Goal: Task Accomplishment & Management: Complete application form

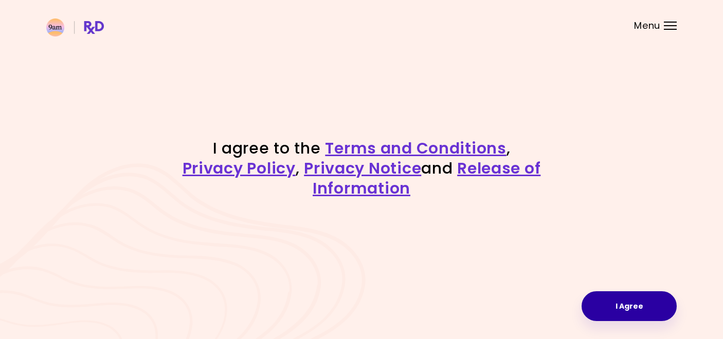
click at [619, 304] on button "I Agree" at bounding box center [628, 306] width 95 height 30
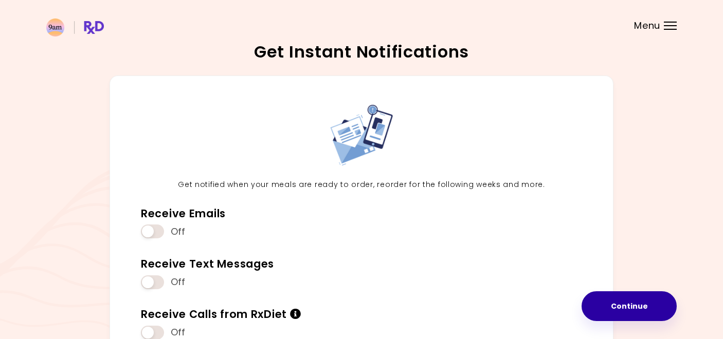
click at [618, 306] on button "Continue" at bounding box center [628, 306] width 95 height 30
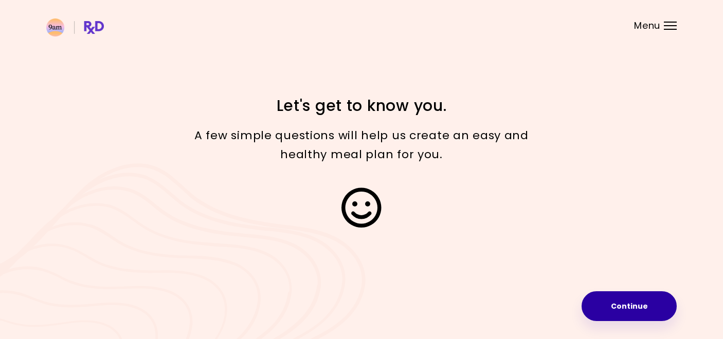
click at [623, 304] on button "Continue" at bounding box center [628, 306] width 95 height 30
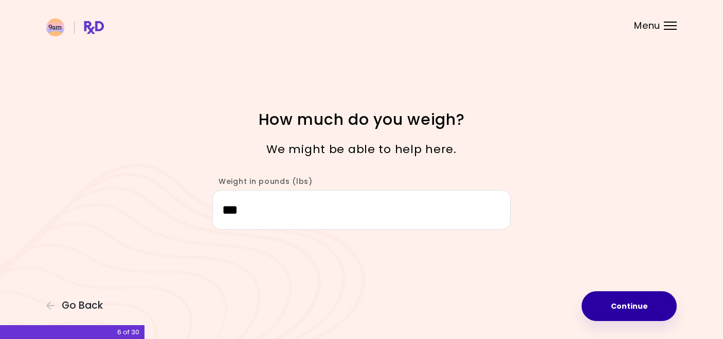
click at [633, 307] on button "Continue" at bounding box center [628, 306] width 95 height 30
select select "****"
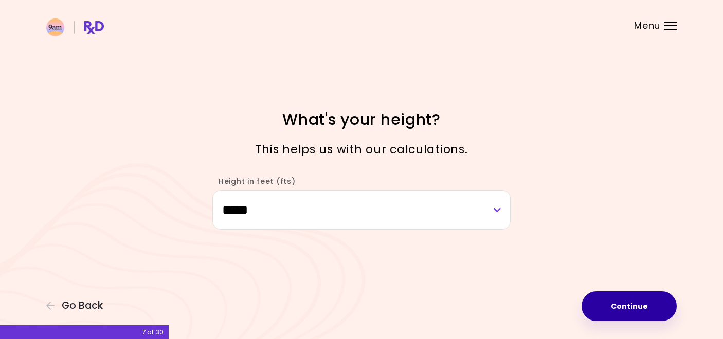
click at [633, 307] on button "Continue" at bounding box center [628, 306] width 95 height 30
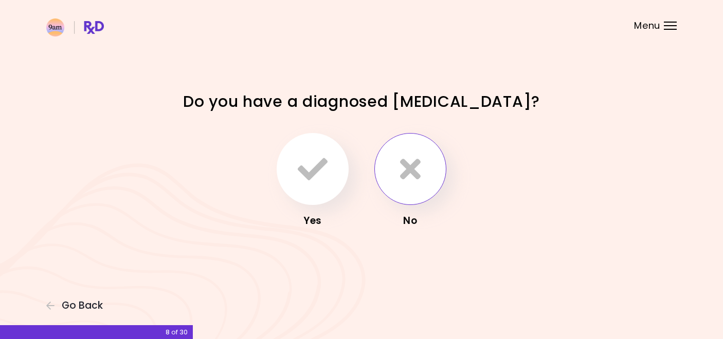
click at [404, 186] on button "button" at bounding box center [410, 169] width 72 height 72
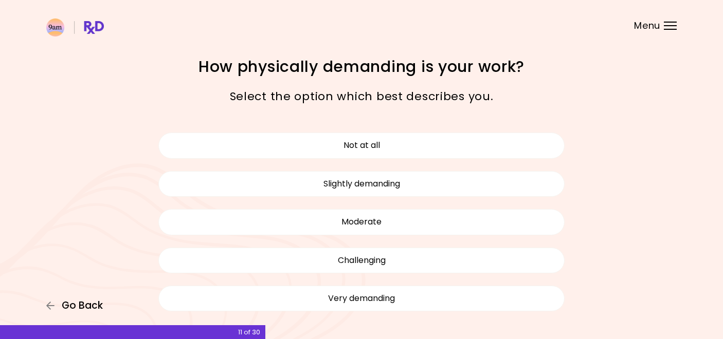
click at [83, 304] on span "Go Back" at bounding box center [82, 305] width 41 height 11
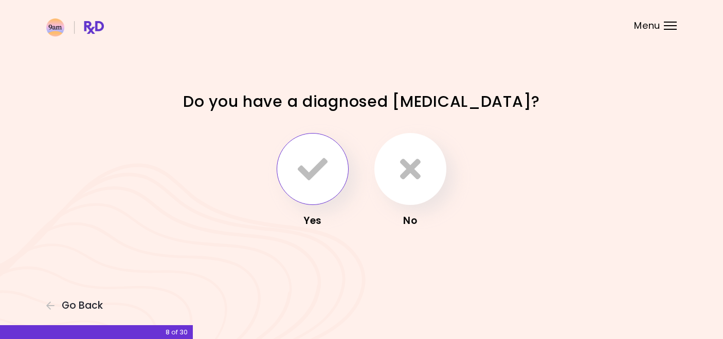
click at [310, 183] on icon "button" at bounding box center [313, 169] width 30 height 30
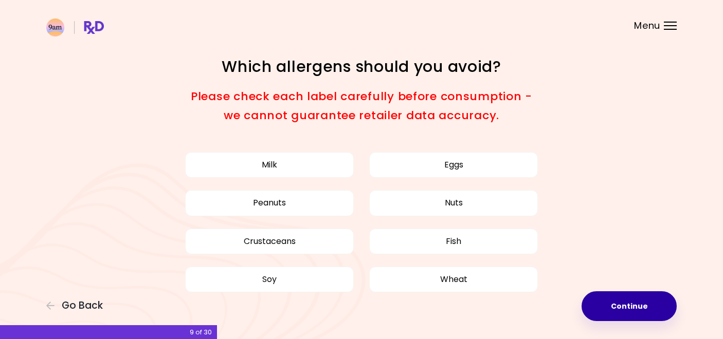
click at [627, 303] on button "Continue" at bounding box center [628, 306] width 95 height 30
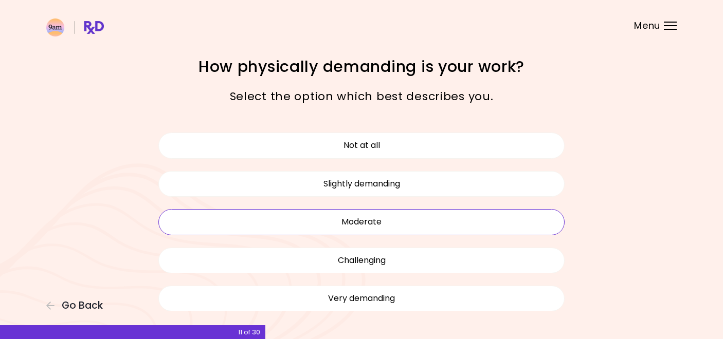
click at [379, 225] on button "Moderate" at bounding box center [361, 222] width 406 height 26
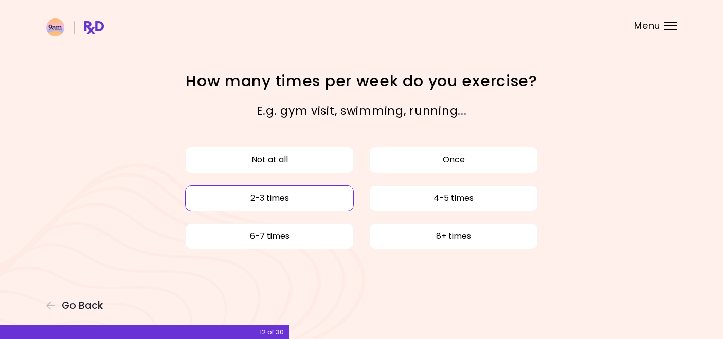
click at [294, 200] on button "2-3 times" at bounding box center [269, 199] width 169 height 26
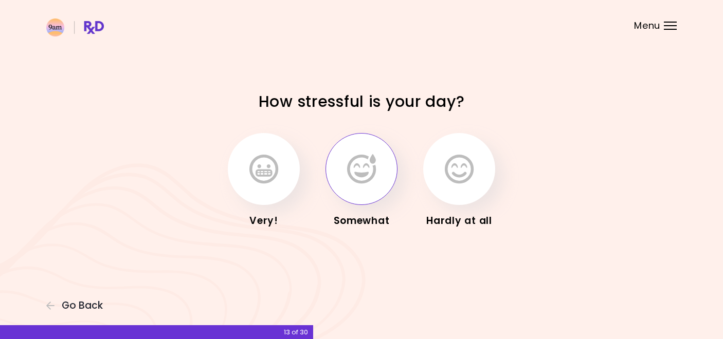
click at [362, 174] on icon "button" at bounding box center [361, 169] width 29 height 30
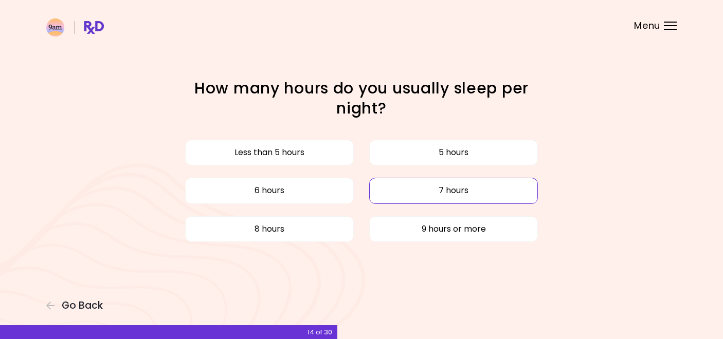
click at [424, 191] on button "7 hours" at bounding box center [453, 191] width 169 height 26
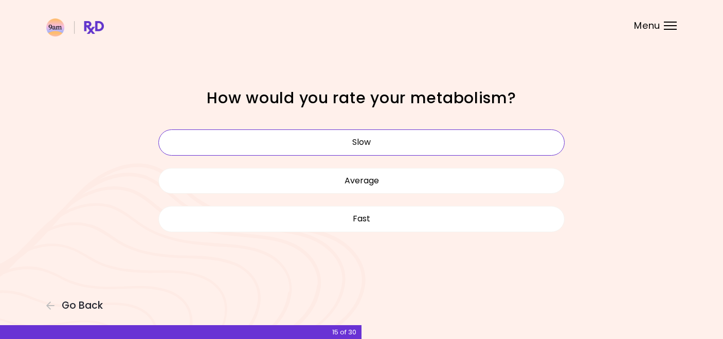
click at [453, 143] on button "Slow" at bounding box center [361, 143] width 406 height 26
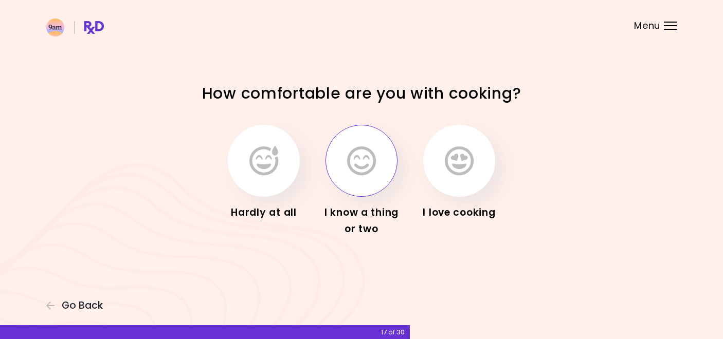
click at [370, 167] on icon "button" at bounding box center [361, 161] width 29 height 30
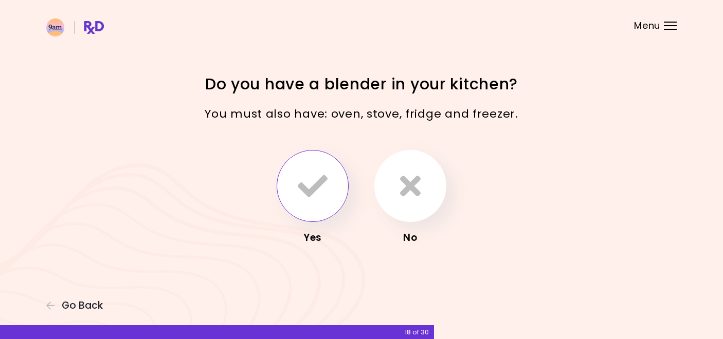
click at [319, 176] on icon "button" at bounding box center [313, 186] width 30 height 30
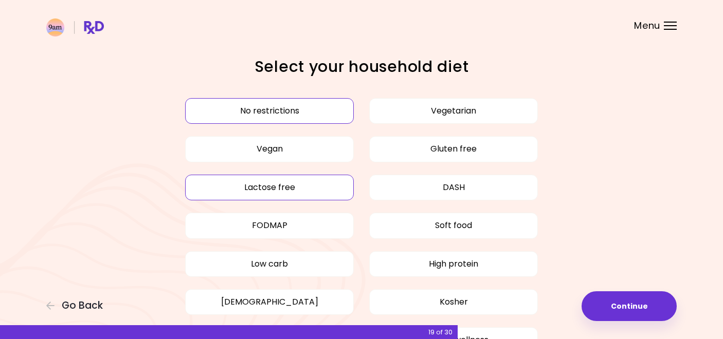
click at [307, 180] on button "Lactose free" at bounding box center [269, 188] width 169 height 26
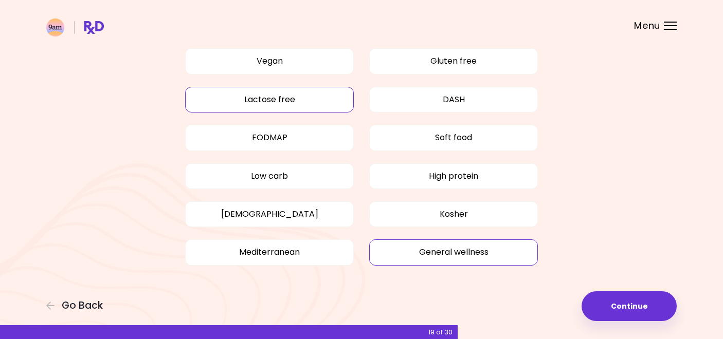
scroll to position [88, 0]
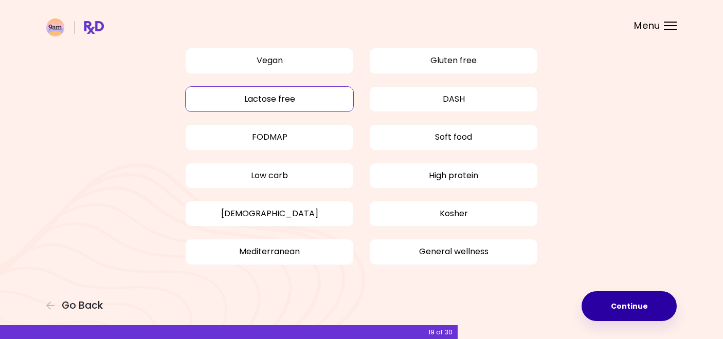
click at [629, 306] on button "Continue" at bounding box center [628, 306] width 95 height 30
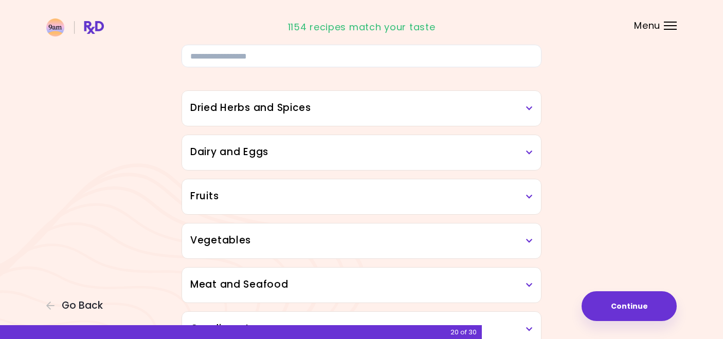
scroll to position [67, 0]
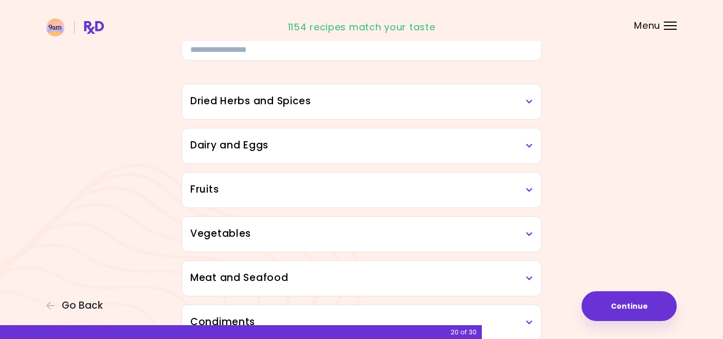
click at [388, 151] on h3 "Dairy and Eggs" at bounding box center [361, 145] width 342 height 15
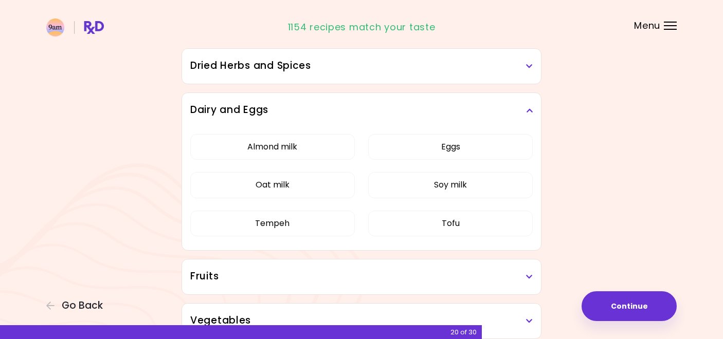
scroll to position [116, 0]
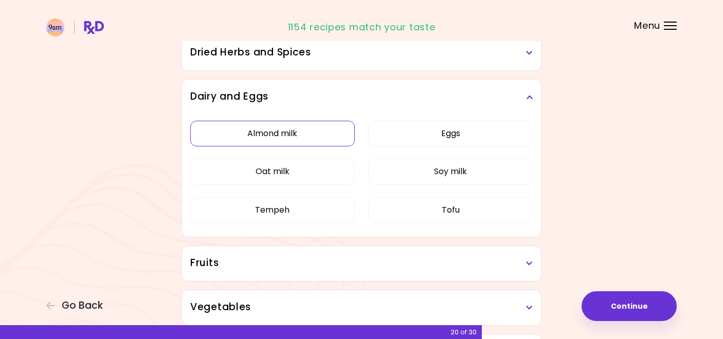
click at [314, 134] on button "Almond milk" at bounding box center [272, 134] width 164 height 26
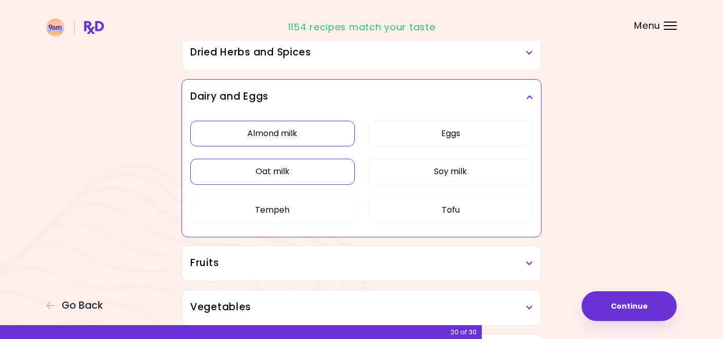
click at [304, 163] on button "Oat milk" at bounding box center [272, 172] width 164 height 26
click at [449, 139] on button "Eggs" at bounding box center [450, 134] width 164 height 26
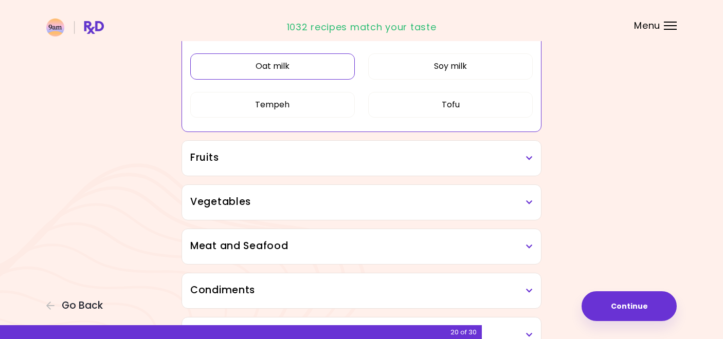
scroll to position [223, 0]
click at [390, 162] on h3 "Fruits" at bounding box center [361, 157] width 342 height 15
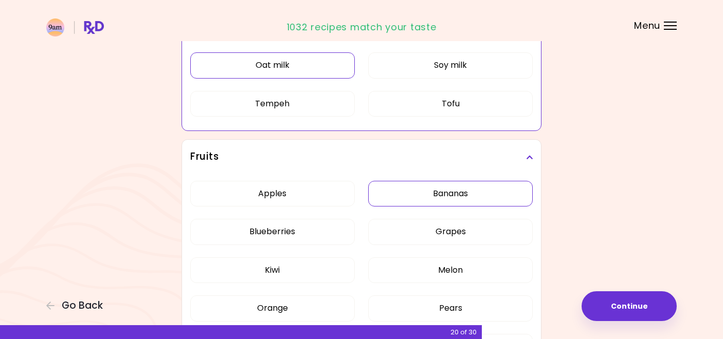
click at [423, 197] on button "Bananas" at bounding box center [450, 194] width 164 height 26
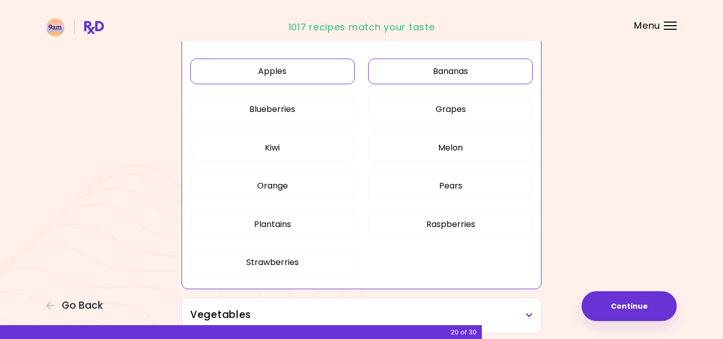
click at [320, 77] on button "Apples" at bounding box center [272, 72] width 164 height 26
click at [315, 109] on button "Blueberries" at bounding box center [272, 110] width 164 height 26
click at [396, 123] on div "Apples Bananas Blueberries Grapes Kiwi Melon Orange Pears Plantains Raspberries…" at bounding box center [361, 170] width 342 height 237
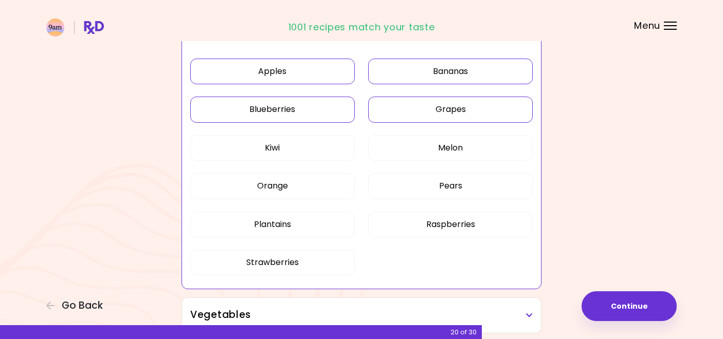
click at [403, 109] on button "Grapes" at bounding box center [450, 110] width 164 height 26
click at [404, 151] on button "Melon" at bounding box center [450, 148] width 164 height 26
click at [341, 186] on button "Orange" at bounding box center [272, 186] width 164 height 26
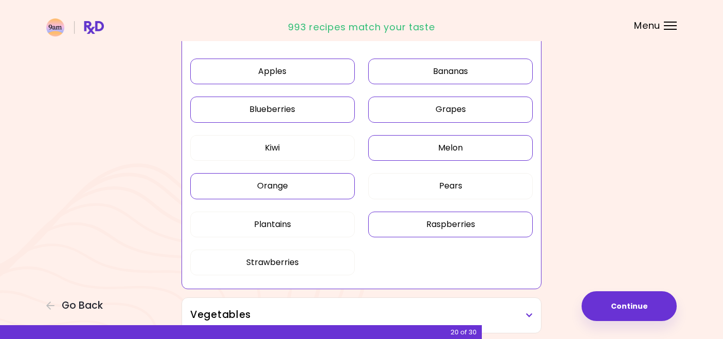
click at [412, 223] on button "Raspberries" at bounding box center [450, 225] width 164 height 26
click at [414, 190] on button "Pears" at bounding box center [450, 186] width 164 height 26
click at [315, 262] on button "Strawberries" at bounding box center [272, 263] width 164 height 26
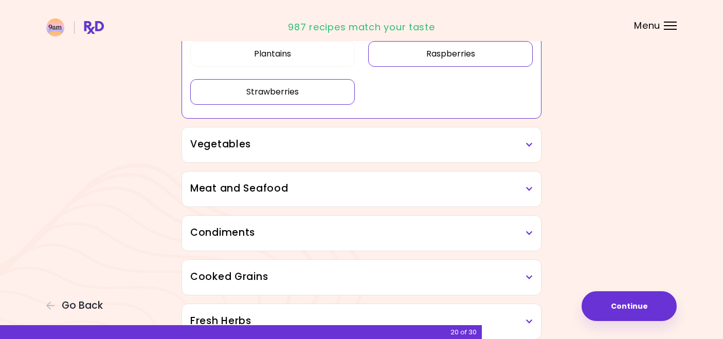
scroll to position [395, 0]
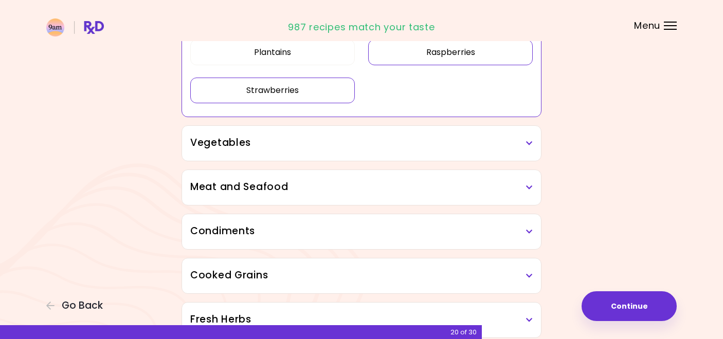
click at [336, 151] on div "Vegetables" at bounding box center [361, 143] width 359 height 35
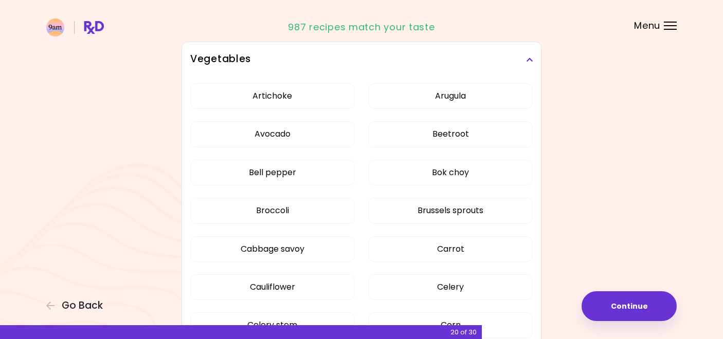
scroll to position [482, 0]
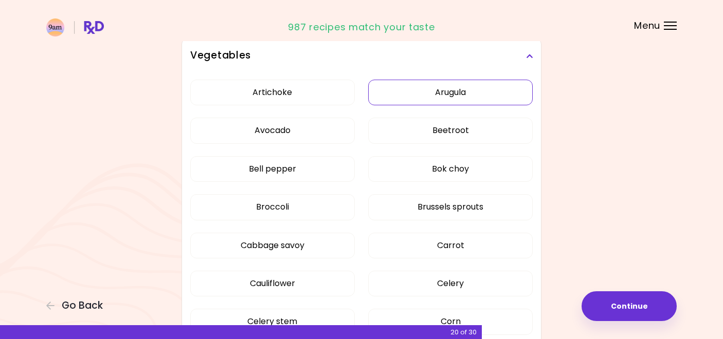
click at [449, 92] on button "Arugula" at bounding box center [450, 93] width 164 height 26
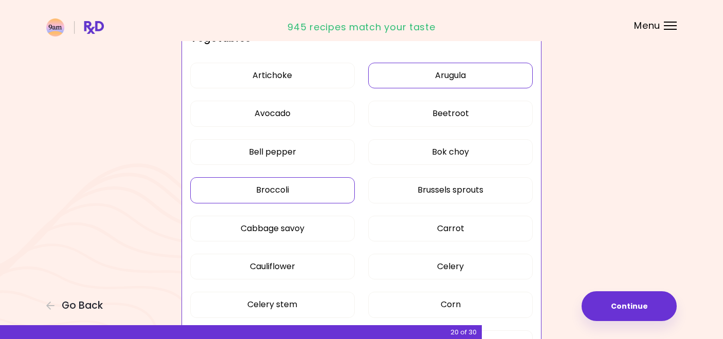
scroll to position [261, 0]
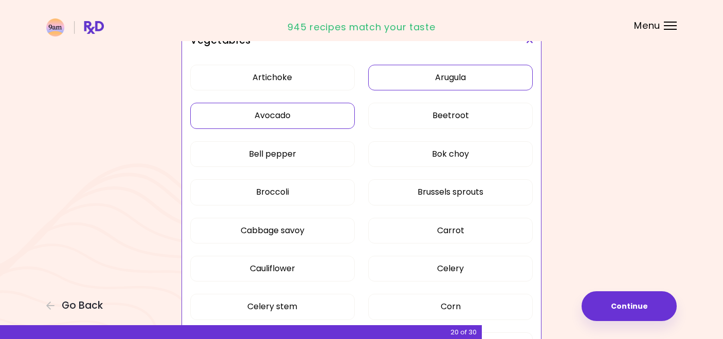
click at [317, 116] on button "Avocado" at bounding box center [272, 116] width 164 height 26
click at [310, 197] on button "Broccoli" at bounding box center [272, 192] width 164 height 26
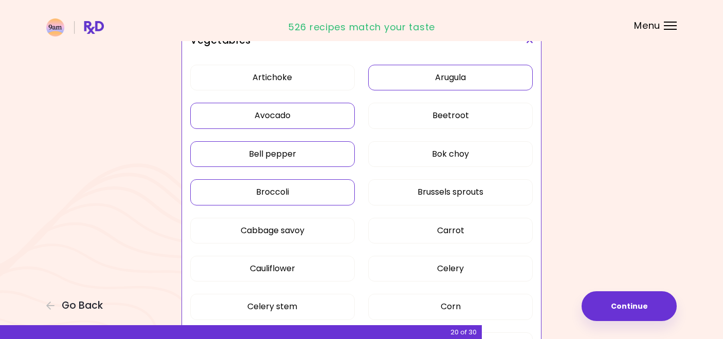
click at [309, 157] on button "Bell pepper" at bounding box center [272, 154] width 164 height 26
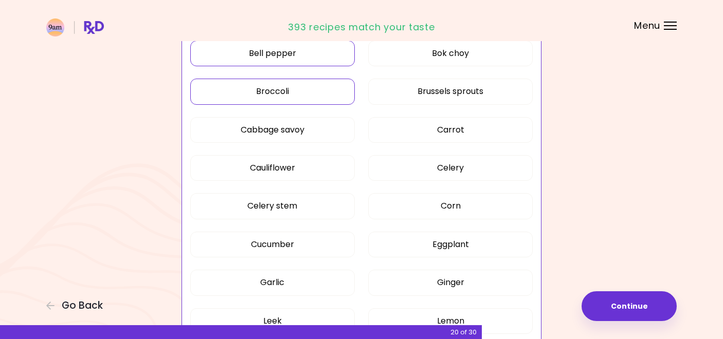
scroll to position [366, 0]
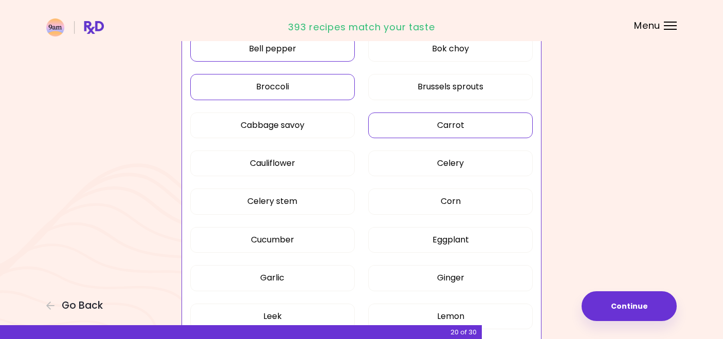
click at [424, 127] on button "Carrot" at bounding box center [450, 126] width 164 height 26
click at [336, 158] on button "Cauliflower" at bounding box center [272, 164] width 164 height 26
click at [403, 166] on button "Celery" at bounding box center [450, 164] width 164 height 26
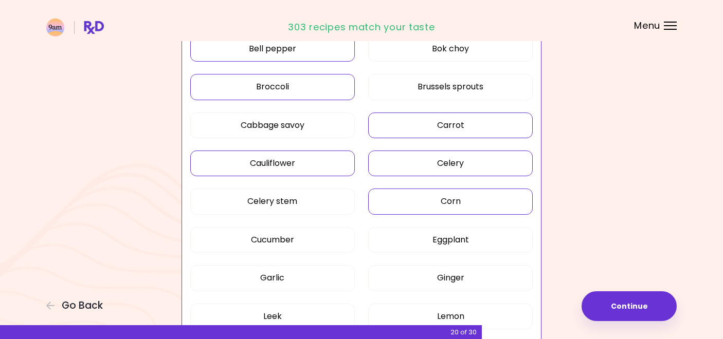
click at [401, 204] on button "Corn" at bounding box center [450, 202] width 164 height 26
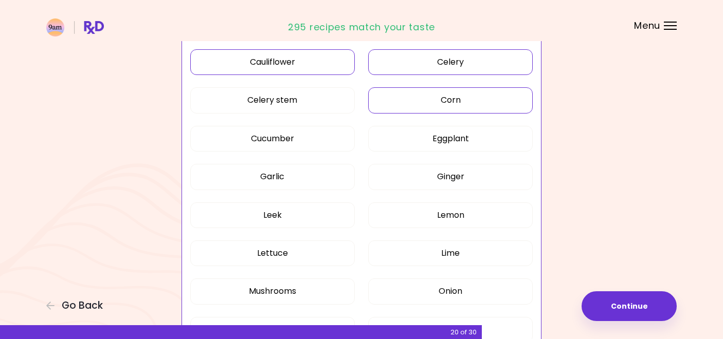
scroll to position [473, 0]
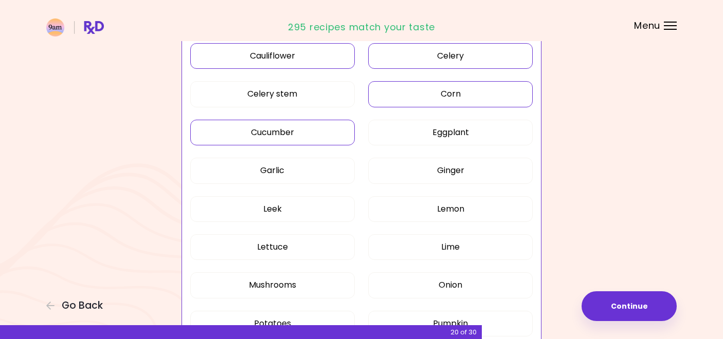
click at [321, 137] on button "Cucumber" at bounding box center [272, 133] width 164 height 26
click at [410, 133] on button "Eggplant" at bounding box center [450, 133] width 164 height 26
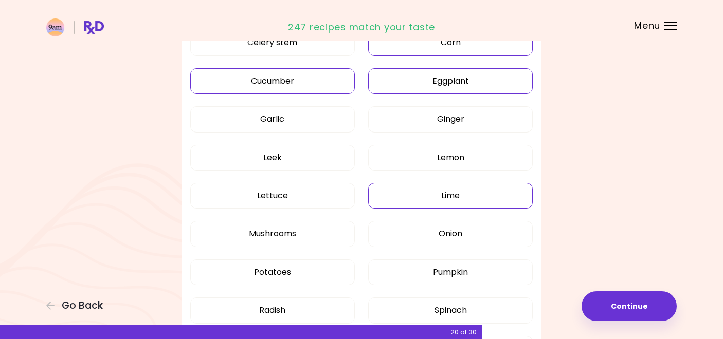
scroll to position [526, 0]
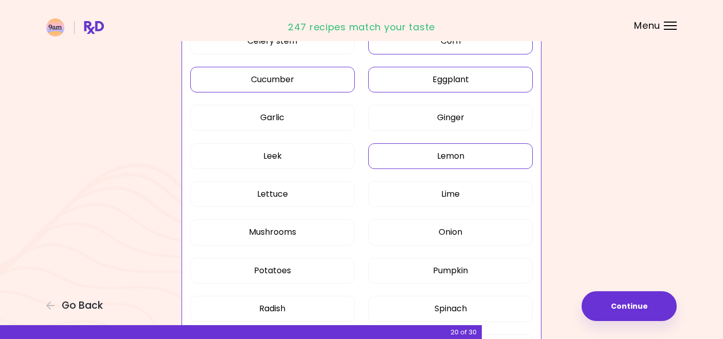
click at [424, 156] on button "Lemon" at bounding box center [450, 156] width 164 height 26
click at [414, 192] on button "Lime" at bounding box center [450, 194] width 164 height 26
click at [332, 192] on button "Lettuce" at bounding box center [272, 194] width 164 height 26
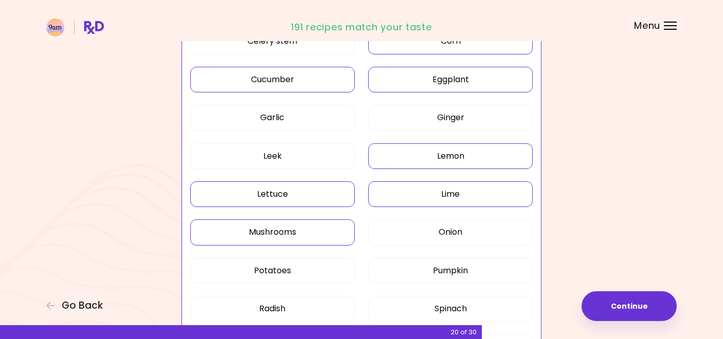
click at [328, 230] on button "Mushrooms" at bounding box center [272, 233] width 164 height 26
click at [397, 230] on button "Onion" at bounding box center [450, 233] width 164 height 26
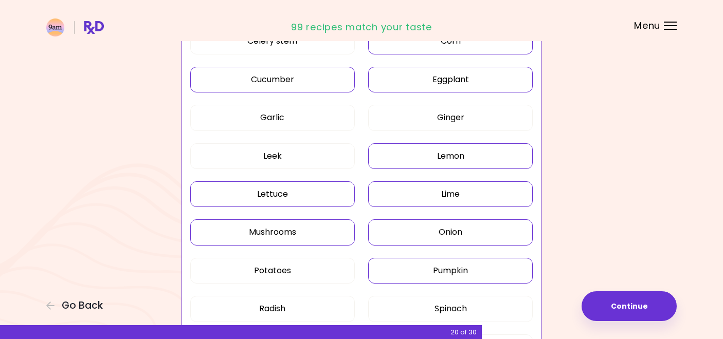
click at [408, 276] on button "Pumpkin" at bounding box center [450, 271] width 164 height 26
click at [340, 276] on button "Potatoes" at bounding box center [272, 271] width 164 height 26
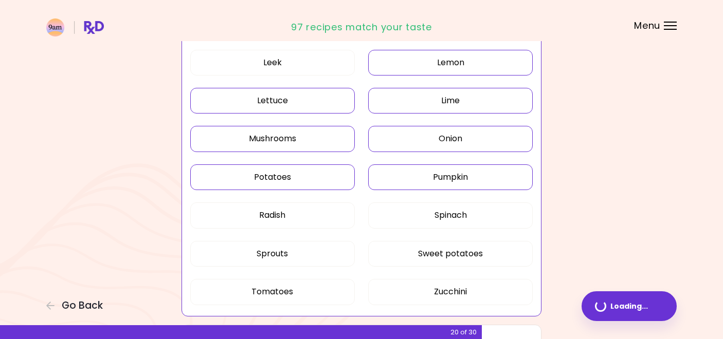
scroll to position [645, 0]
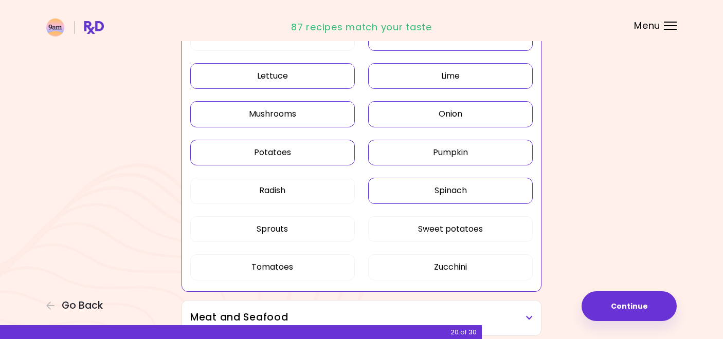
click at [428, 193] on button "Spinach" at bounding box center [450, 191] width 164 height 26
click at [395, 229] on button "Sweet potatoes" at bounding box center [450, 229] width 164 height 26
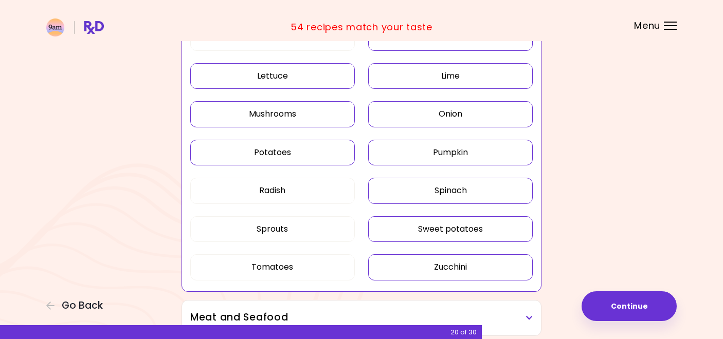
click at [411, 257] on button "Zucchini" at bounding box center [450, 267] width 164 height 26
click at [336, 267] on button "Tomatoes" at bounding box center [272, 267] width 164 height 26
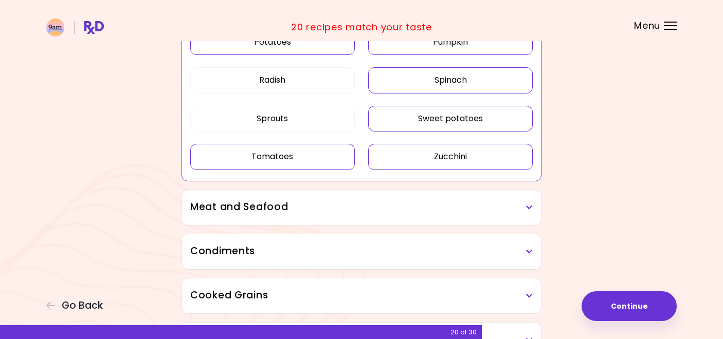
scroll to position [765, 0]
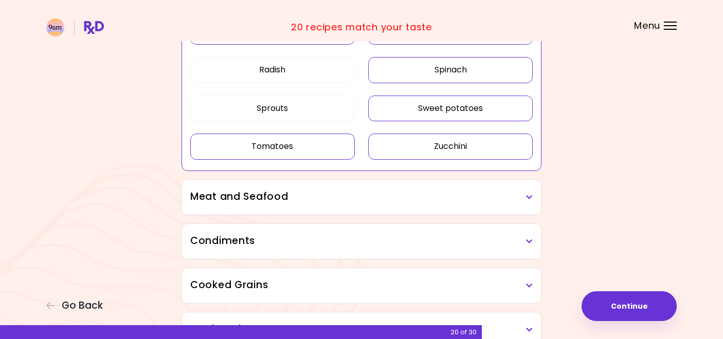
click at [346, 197] on h3 "Meat and Seafood" at bounding box center [361, 197] width 342 height 15
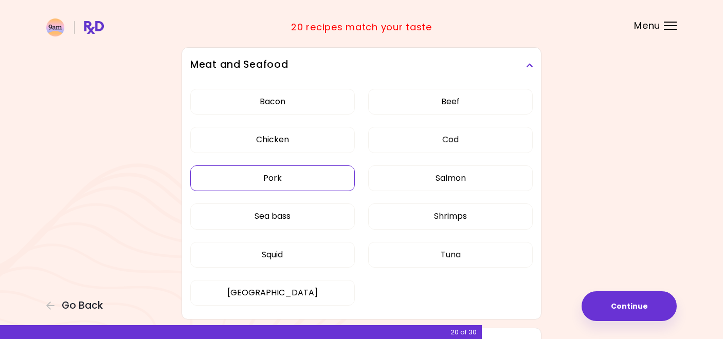
scroll to position [900, 0]
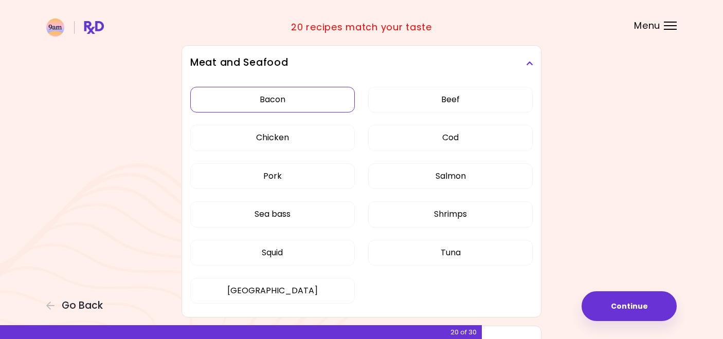
click at [323, 100] on button "Bacon" at bounding box center [272, 100] width 164 height 26
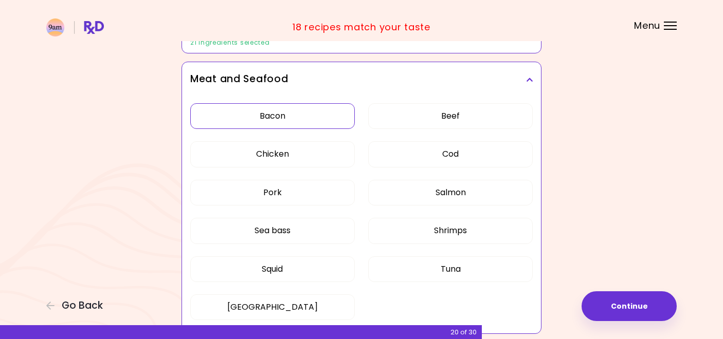
scroll to position [263, 0]
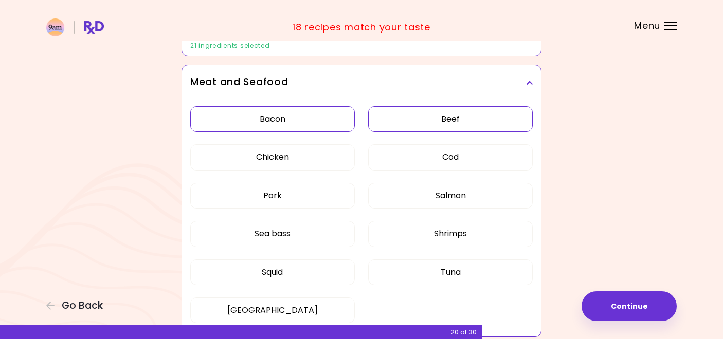
click at [435, 117] on button "Beef" at bounding box center [450, 119] width 164 height 26
click at [427, 160] on button "Cod" at bounding box center [450, 157] width 164 height 26
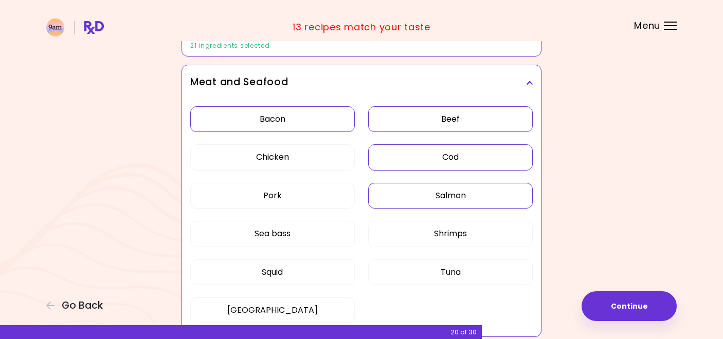
click at [421, 200] on button "Salmon" at bounding box center [450, 196] width 164 height 26
click at [325, 196] on button "Pork" at bounding box center [272, 196] width 164 height 26
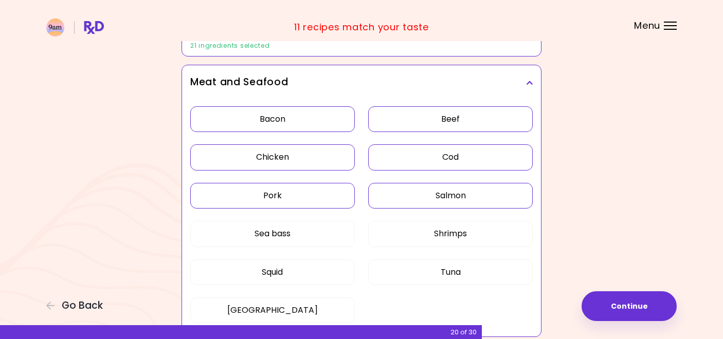
click at [315, 153] on button "Chicken" at bounding box center [272, 157] width 164 height 26
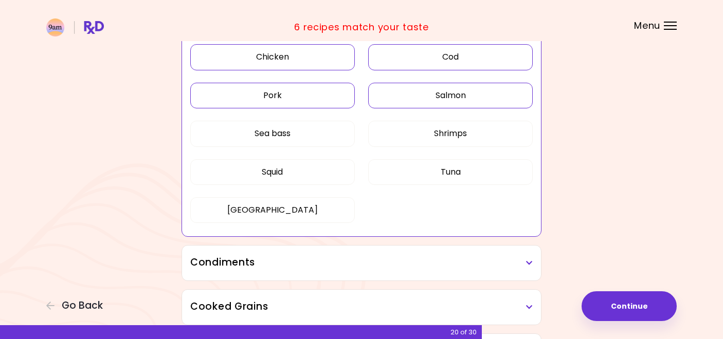
scroll to position [365, 0]
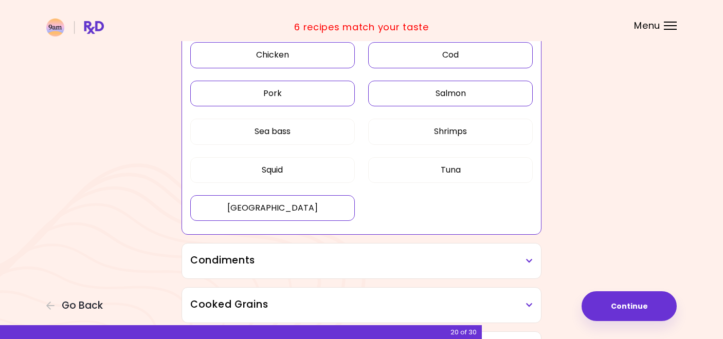
click at [319, 209] on button "[GEOGRAPHIC_DATA]" at bounding box center [272, 208] width 164 height 26
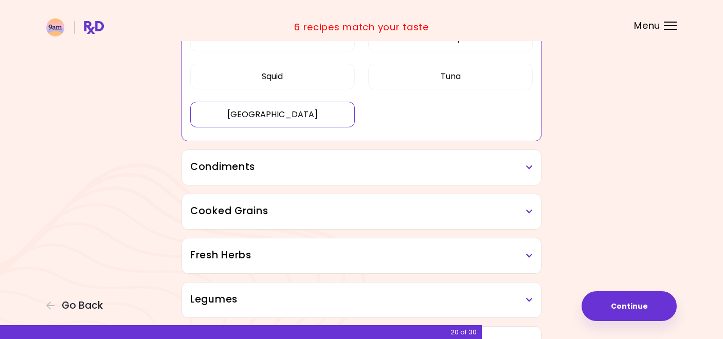
scroll to position [464, 0]
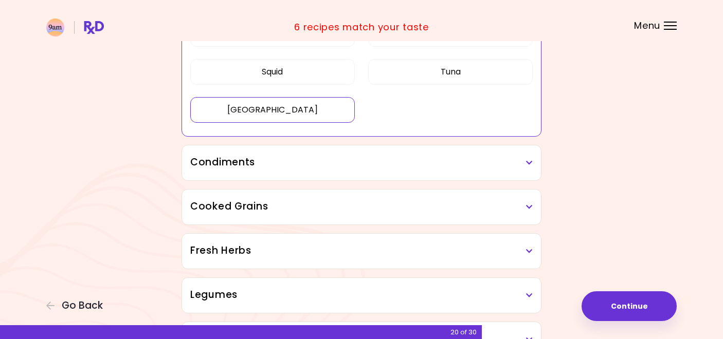
click at [318, 170] on div "Condiments" at bounding box center [361, 162] width 359 height 35
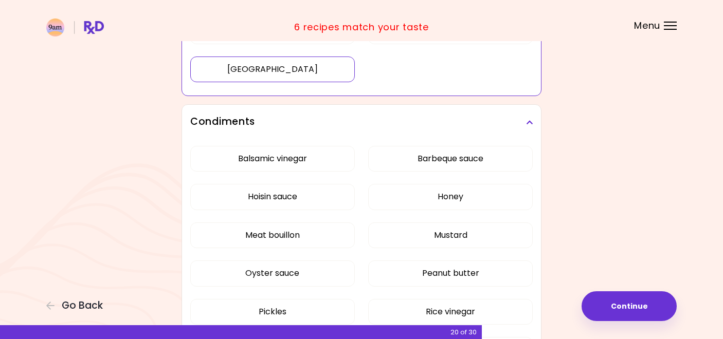
scroll to position [523, 0]
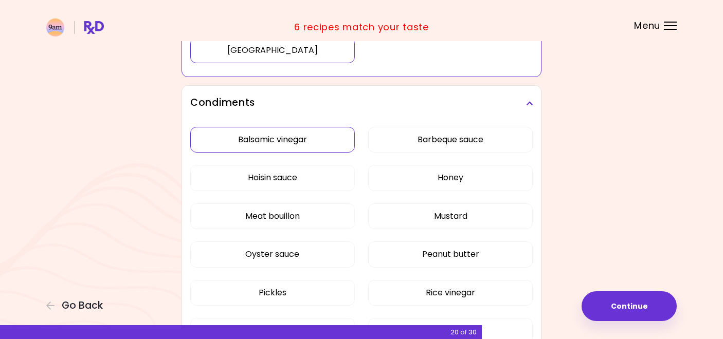
click at [319, 137] on button "Balsamic vinegar" at bounding box center [272, 140] width 164 height 26
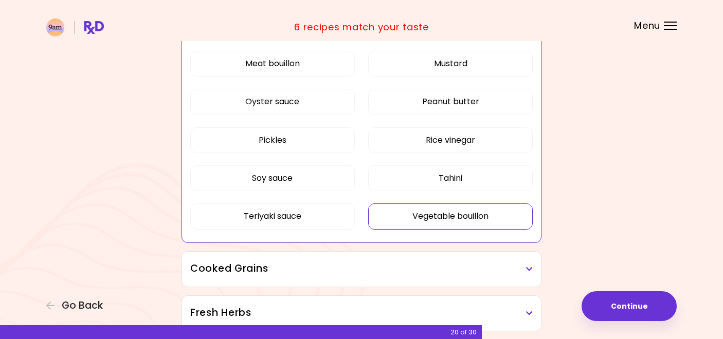
scroll to position [427, 0]
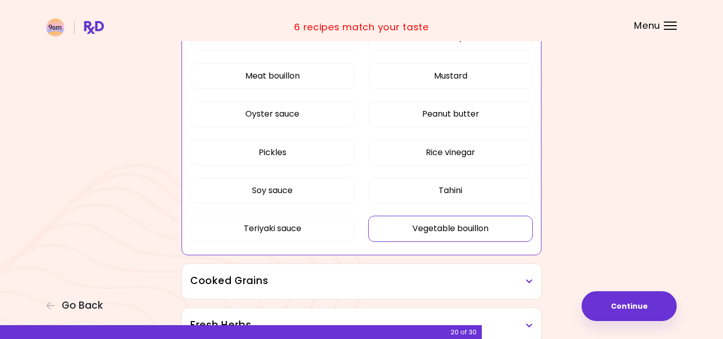
click at [406, 234] on button "Vegetable bouillon" at bounding box center [450, 229] width 164 height 26
click at [328, 228] on button "Teriyaki sauce" at bounding box center [272, 229] width 164 height 26
click at [318, 194] on button "Soy sauce" at bounding box center [272, 191] width 164 height 26
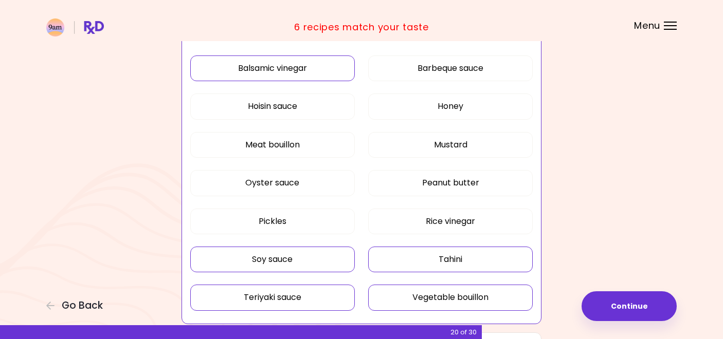
scroll to position [343, 0]
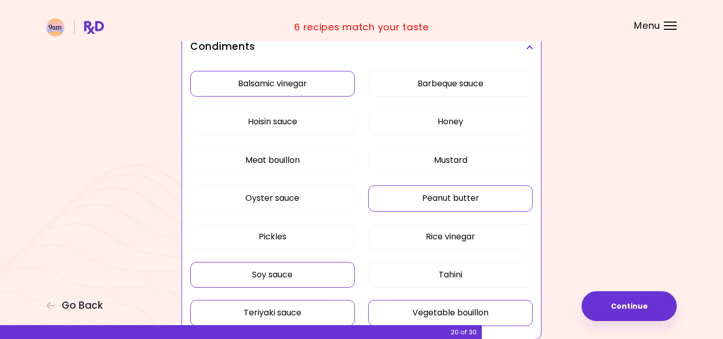
click at [428, 196] on button "Peanut butter" at bounding box center [450, 199] width 164 height 26
click at [433, 125] on button "Honey" at bounding box center [450, 122] width 164 height 26
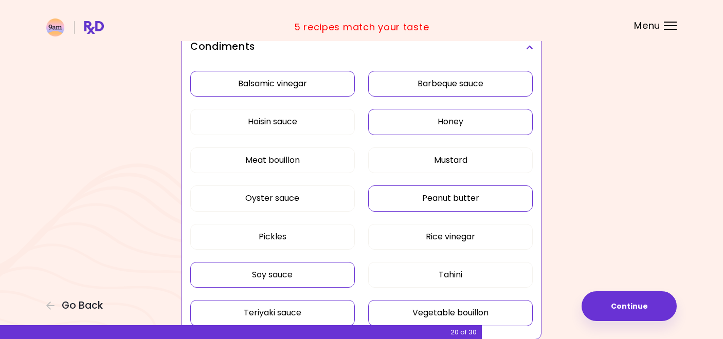
click at [425, 86] on button "Barbeque sauce" at bounding box center [450, 84] width 164 height 26
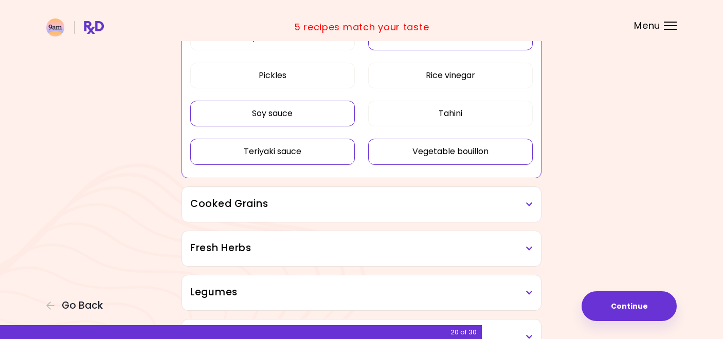
scroll to position [509, 0]
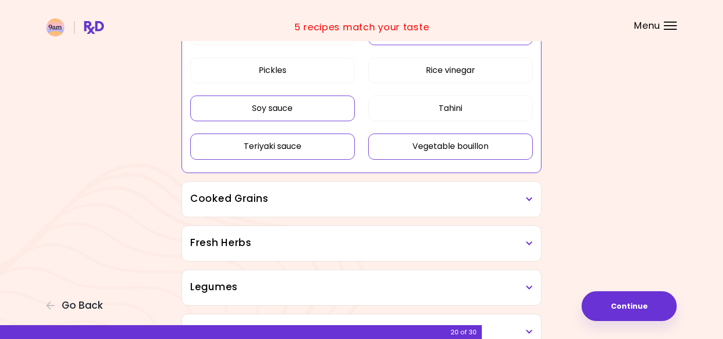
click at [320, 193] on h3 "Cooked Grains" at bounding box center [361, 199] width 342 height 15
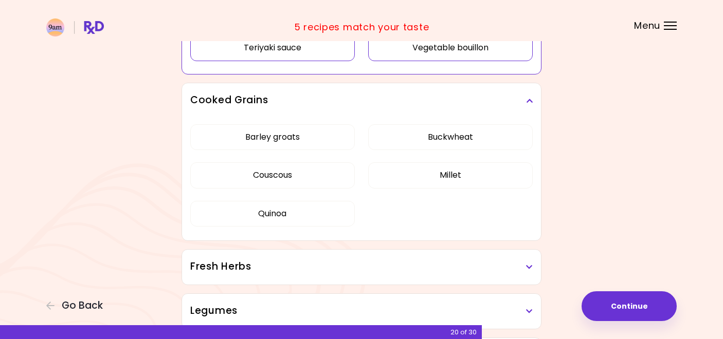
scroll to position [615, 0]
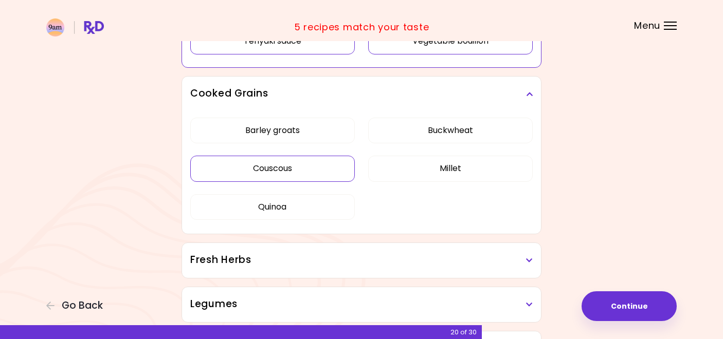
click at [323, 170] on button "Couscous" at bounding box center [272, 169] width 164 height 26
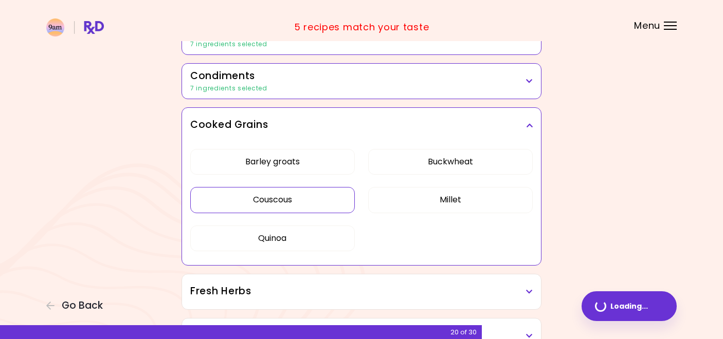
scroll to position [306, 0]
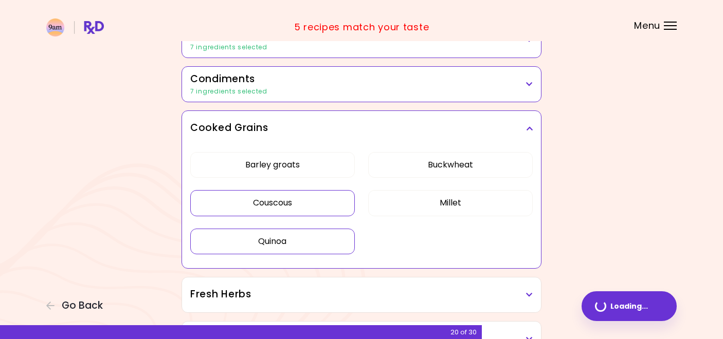
click at [312, 245] on button "Quinoa" at bounding box center [272, 242] width 164 height 26
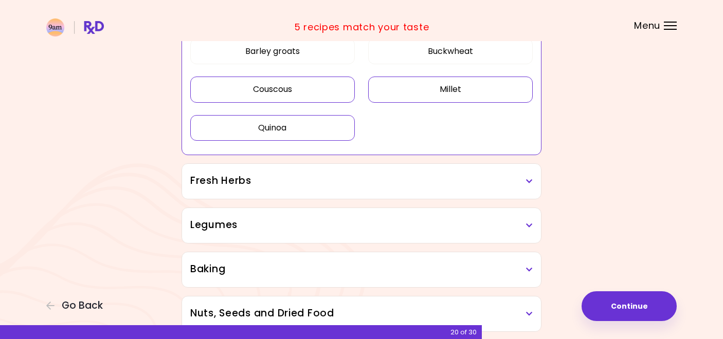
scroll to position [459, 0]
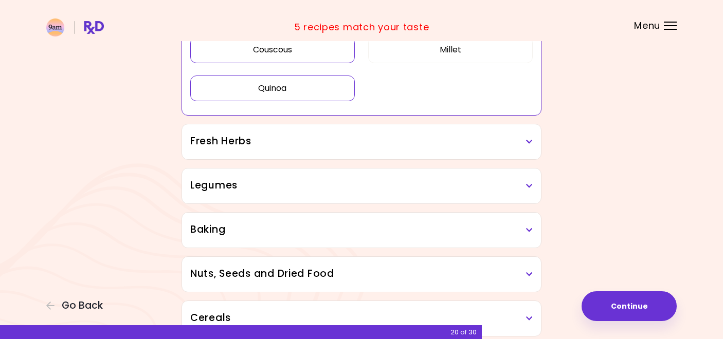
click at [389, 150] on div "Fresh Herbs" at bounding box center [361, 141] width 359 height 35
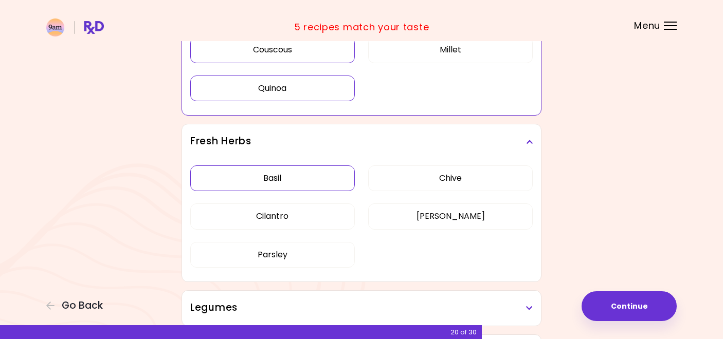
click at [323, 178] on button "Basil" at bounding box center [272, 179] width 164 height 26
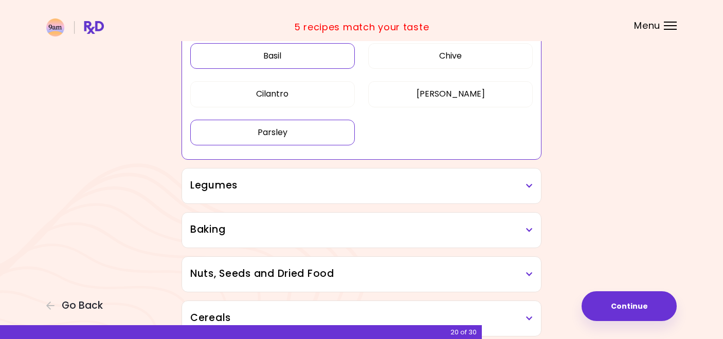
click at [325, 133] on button "Parsley" at bounding box center [272, 133] width 164 height 26
click at [438, 60] on button "Chive" at bounding box center [450, 56] width 164 height 26
click at [365, 193] on div "Legumes" at bounding box center [361, 186] width 359 height 35
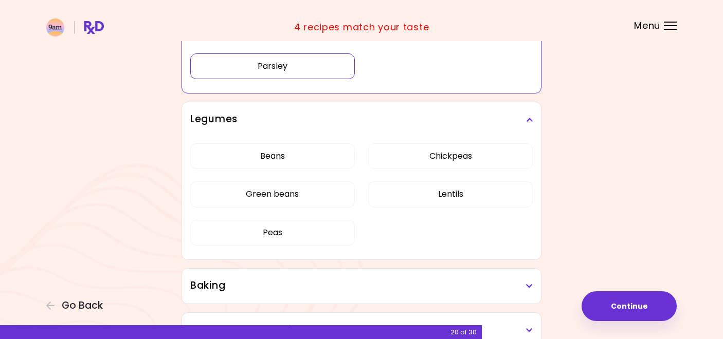
scroll to position [532, 0]
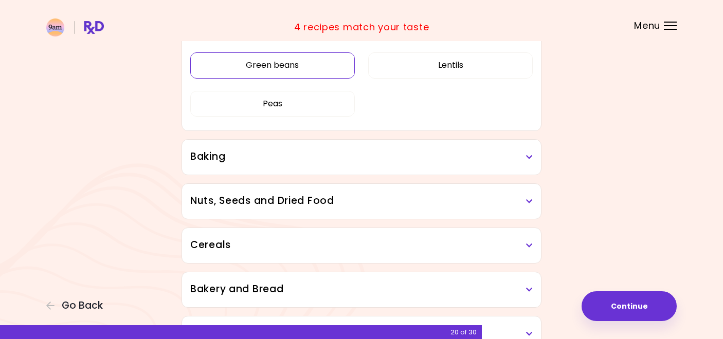
click at [328, 78] on button "Green beans" at bounding box center [272, 65] width 164 height 26
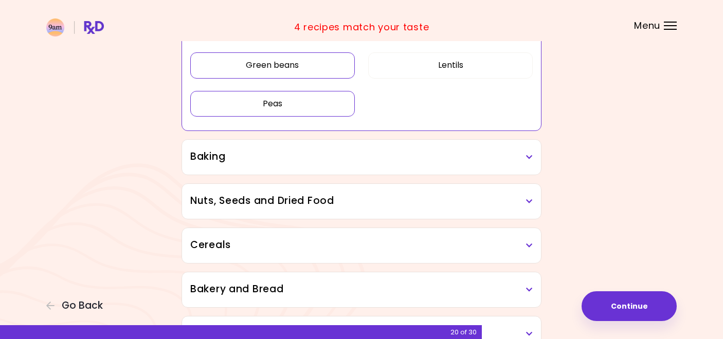
click at [322, 109] on button "Peas" at bounding box center [272, 104] width 164 height 26
click at [314, 157] on h3 "Baking" at bounding box center [361, 157] width 342 height 15
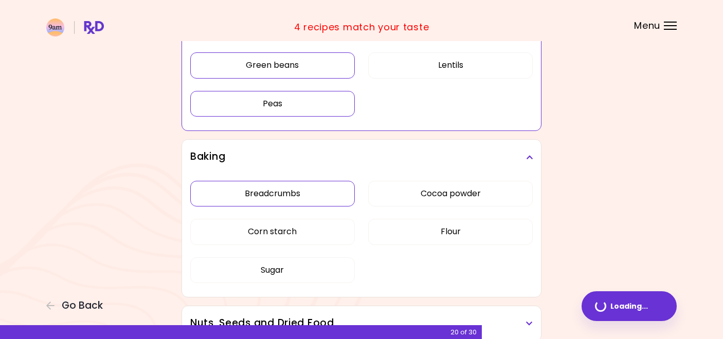
click at [325, 198] on button "Breadcrumbs" at bounding box center [272, 194] width 164 height 26
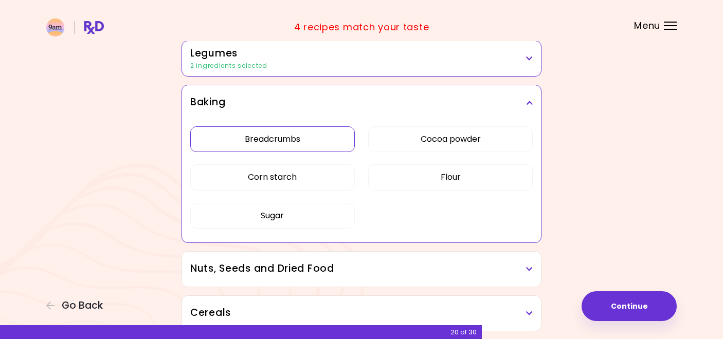
scroll to position [465, 0]
click at [320, 213] on button "Sugar" at bounding box center [272, 216] width 164 height 26
click at [387, 179] on button "Flour" at bounding box center [450, 177] width 164 height 26
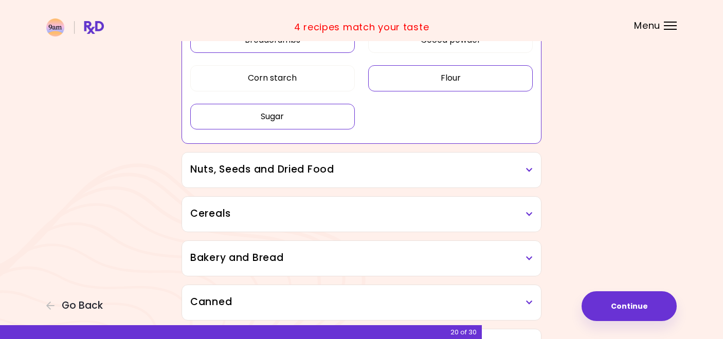
scroll to position [573, 0]
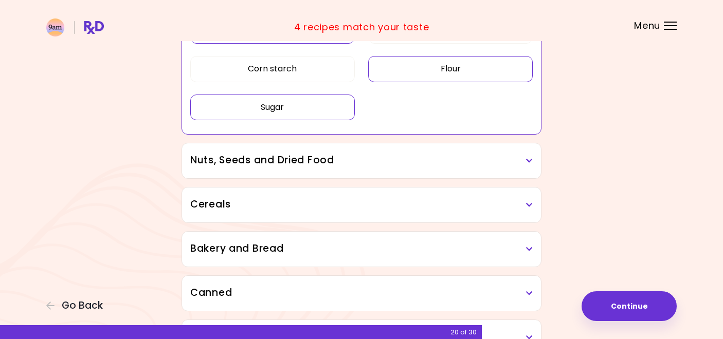
click at [357, 160] on h3 "Nuts, Seeds and Dried Food" at bounding box center [361, 160] width 342 height 15
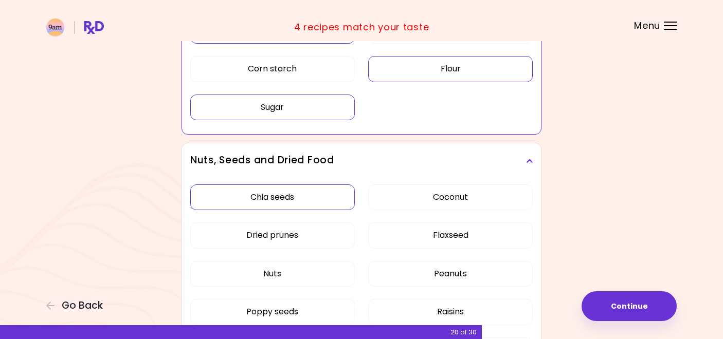
click at [331, 196] on button "Chia seeds" at bounding box center [272, 198] width 164 height 26
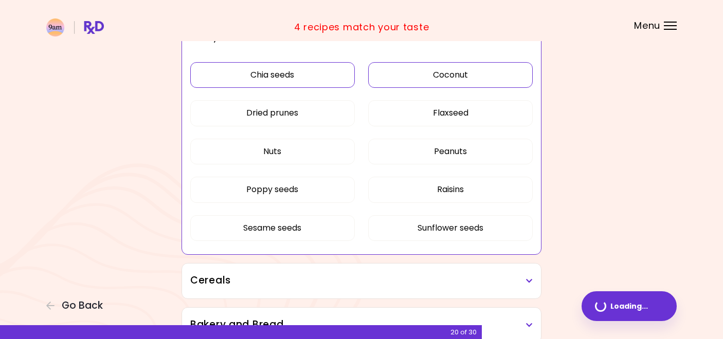
click at [428, 77] on button "Coconut" at bounding box center [450, 75] width 164 height 26
click at [416, 118] on button "Flaxseed" at bounding box center [450, 113] width 164 height 26
click at [326, 155] on button "Nuts" at bounding box center [272, 152] width 164 height 26
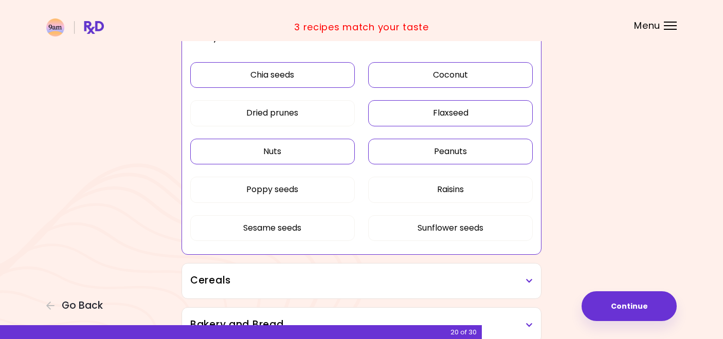
click at [405, 153] on button "Peanuts" at bounding box center [450, 152] width 164 height 26
click at [346, 224] on button "Sesame seeds" at bounding box center [272, 228] width 164 height 26
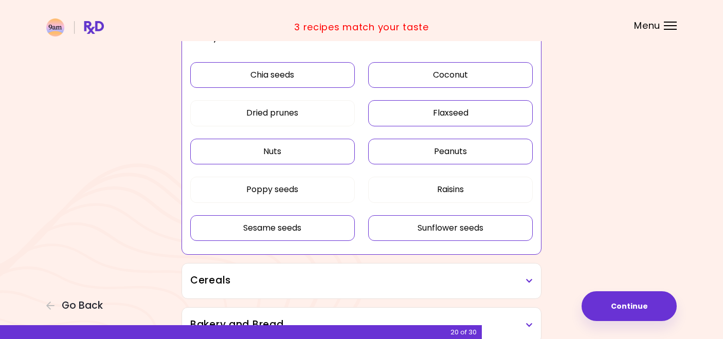
click at [404, 224] on button "Sunflower seeds" at bounding box center [450, 228] width 164 height 26
click at [412, 190] on button "Raisins" at bounding box center [450, 190] width 164 height 26
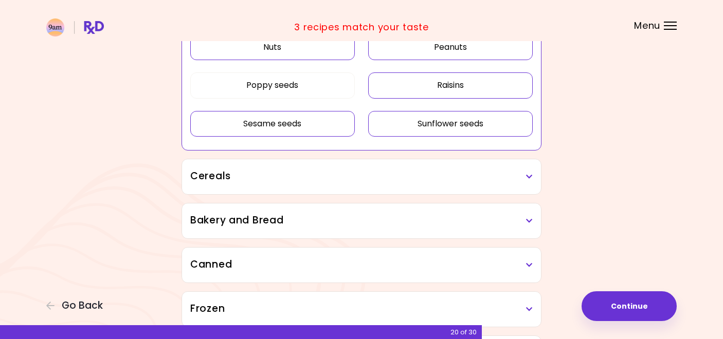
scroll to position [682, 0]
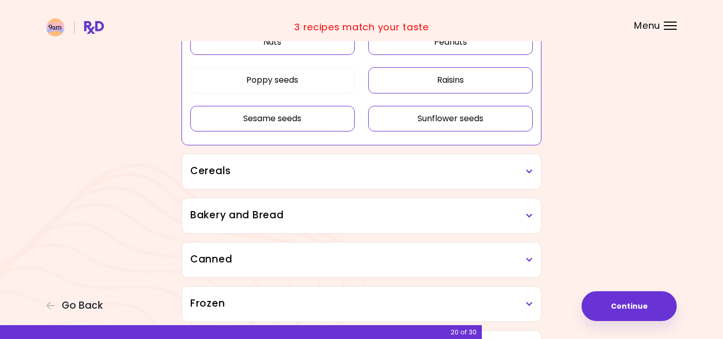
click at [391, 179] on div "Cereals" at bounding box center [361, 171] width 359 height 35
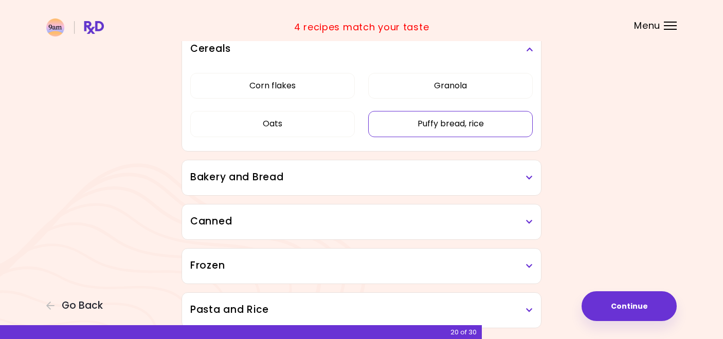
scroll to position [806, 0]
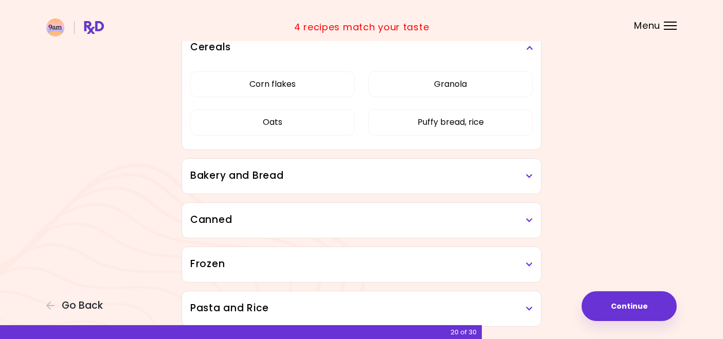
click at [372, 181] on h3 "Bakery and Bread" at bounding box center [361, 176] width 342 height 15
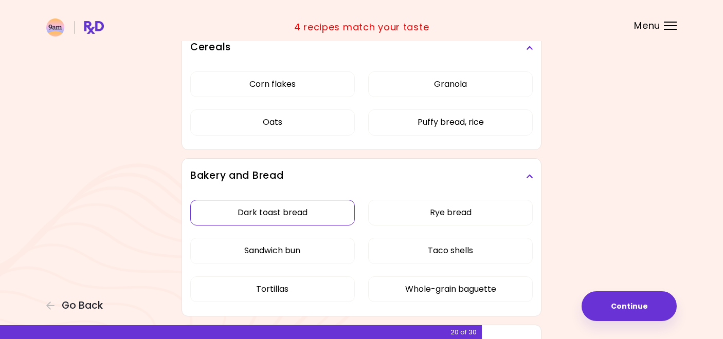
click at [338, 213] on button "Dark toast bread" at bounding box center [272, 213] width 164 height 26
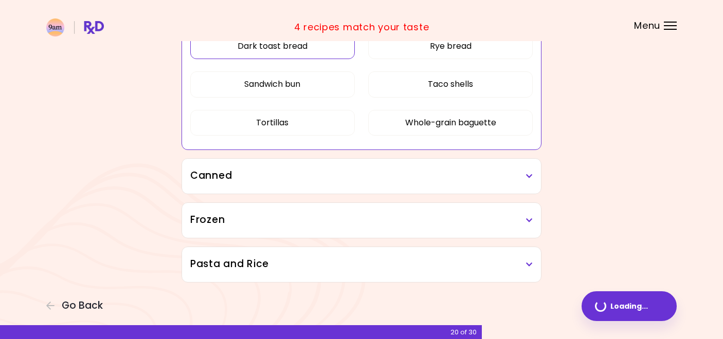
scroll to position [690, 0]
click at [328, 127] on button "Tortillas" at bounding box center [272, 123] width 164 height 26
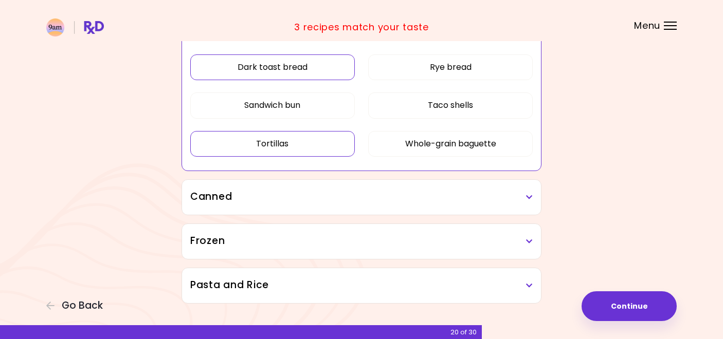
scroll to position [671, 0]
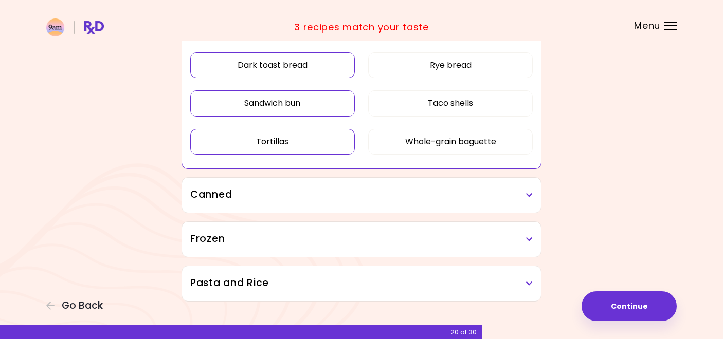
click at [336, 111] on button "Sandwich bun" at bounding box center [272, 103] width 164 height 26
click at [335, 206] on div "Canned" at bounding box center [361, 195] width 359 height 35
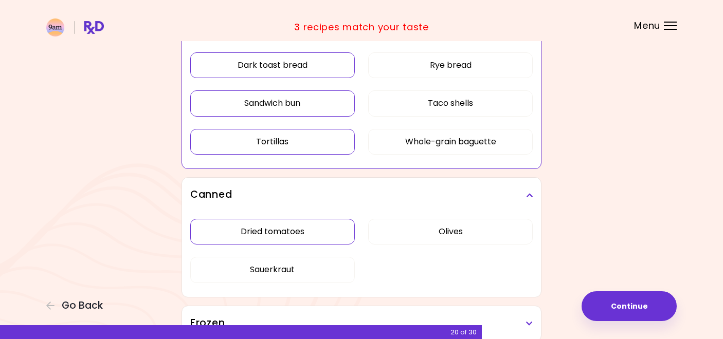
click at [335, 230] on button "Dried tomatoes" at bounding box center [272, 232] width 164 height 26
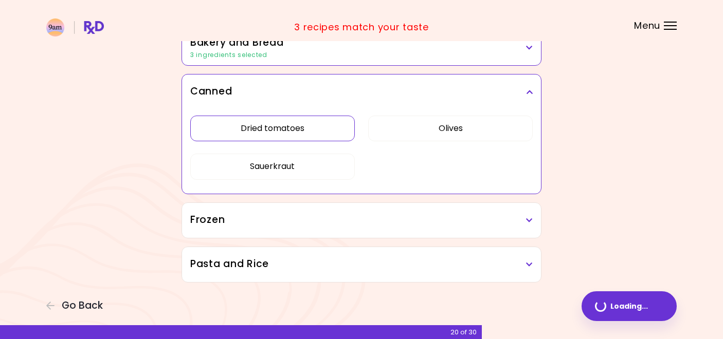
scroll to position [652, 0]
click at [340, 236] on div "Frozen" at bounding box center [361, 220] width 359 height 35
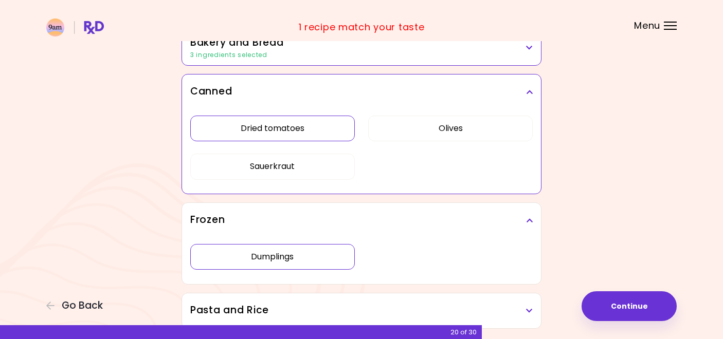
click at [335, 257] on button "Dumplings" at bounding box center [272, 257] width 164 height 26
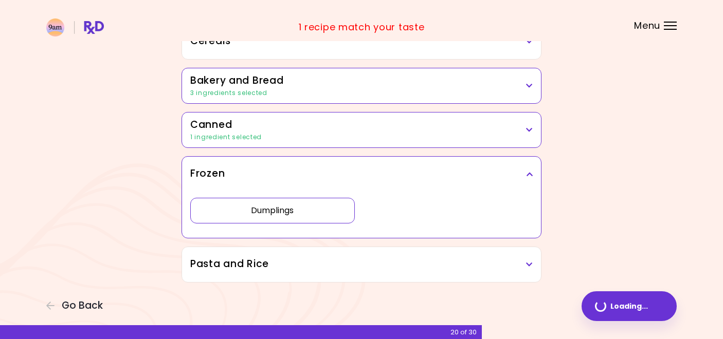
scroll to position [614, 0]
click at [335, 272] on div "Pasta and Rice" at bounding box center [361, 264] width 359 height 35
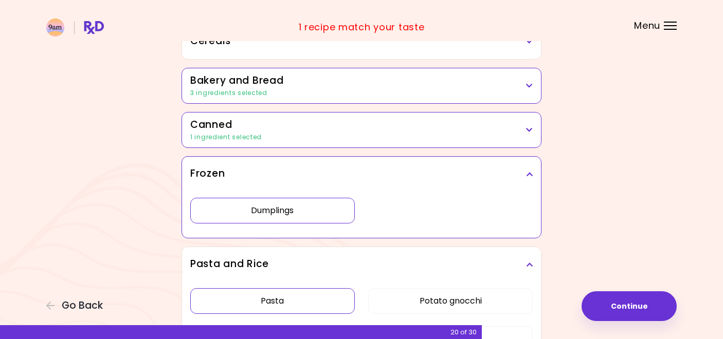
click at [315, 304] on button "Pasta" at bounding box center [272, 301] width 164 height 26
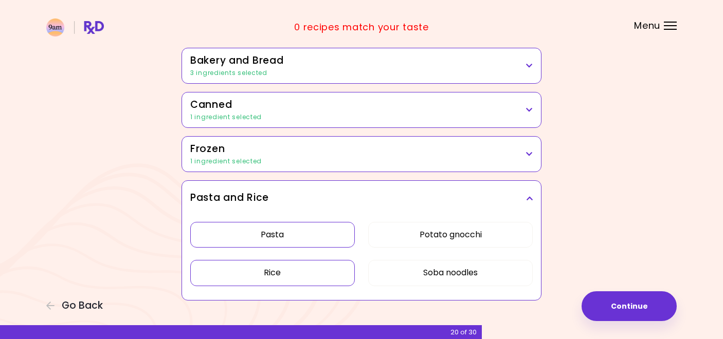
scroll to position [639, 0]
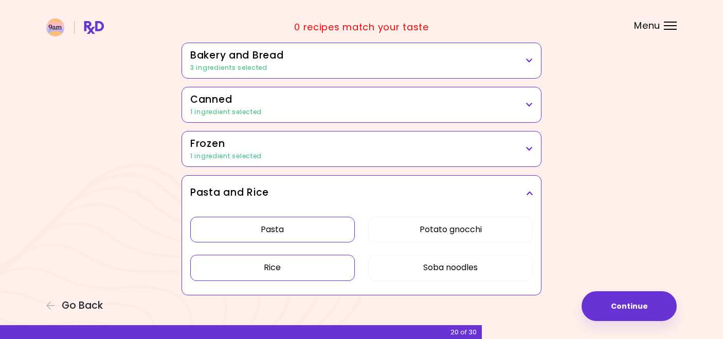
click at [314, 271] on button "Rice" at bounding box center [272, 268] width 164 height 26
click at [629, 305] on button "Continue" at bounding box center [628, 306] width 95 height 30
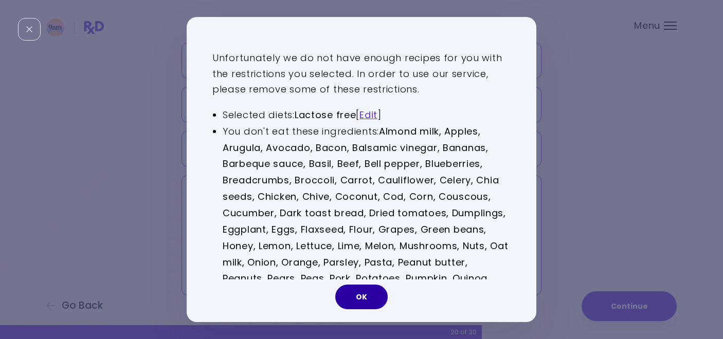
click at [364, 299] on button "OK" at bounding box center [361, 297] width 52 height 25
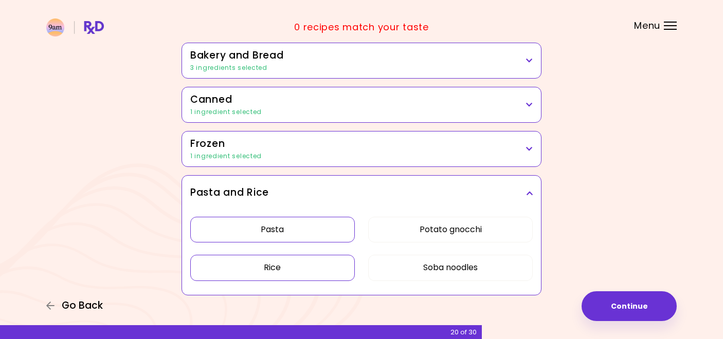
click at [95, 305] on span "Go Back" at bounding box center [82, 305] width 41 height 11
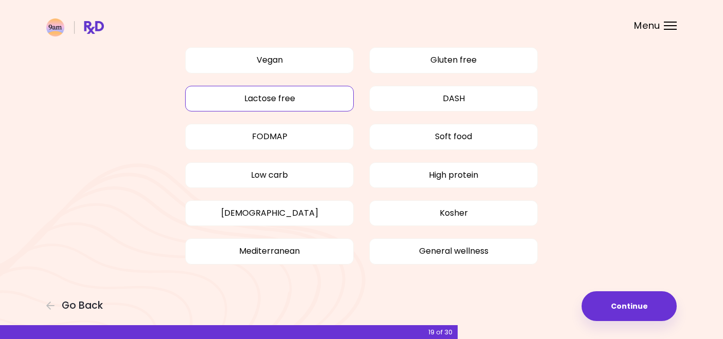
scroll to position [88, 0]
click at [618, 298] on button "Continue" at bounding box center [628, 306] width 95 height 30
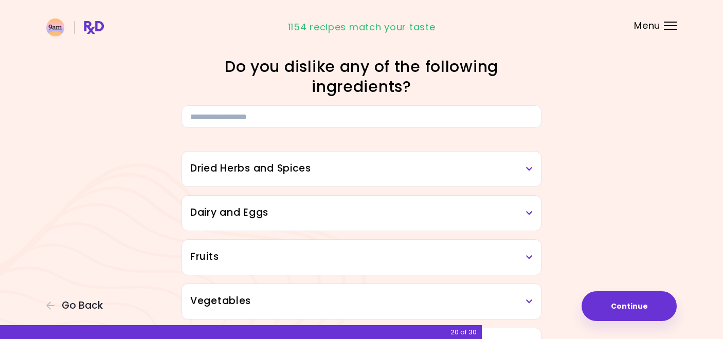
click at [358, 171] on h3 "Dried Herbs and Spices" at bounding box center [361, 168] width 342 height 15
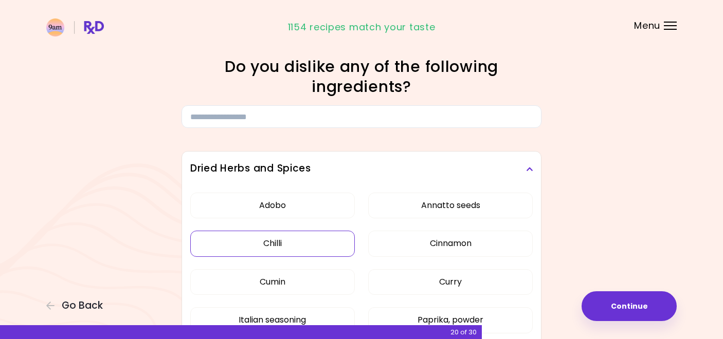
click at [305, 243] on button "Chilli" at bounding box center [272, 244] width 164 height 26
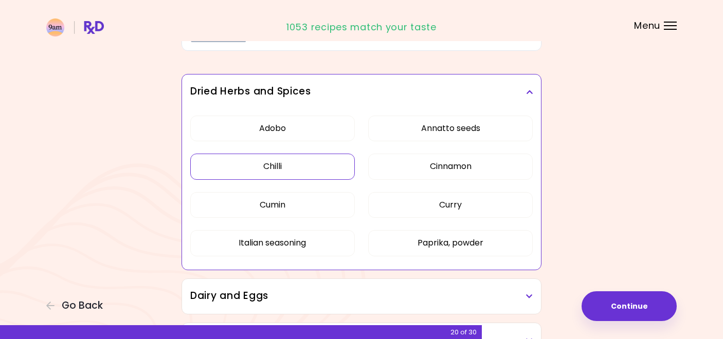
scroll to position [82, 0]
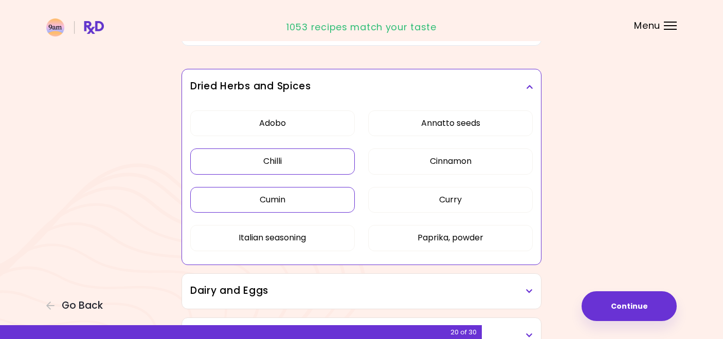
click at [302, 200] on button "Cumin" at bounding box center [272, 200] width 164 height 26
click at [394, 203] on button "Curry" at bounding box center [450, 200] width 164 height 26
click at [334, 127] on button "Adobo" at bounding box center [272, 124] width 164 height 26
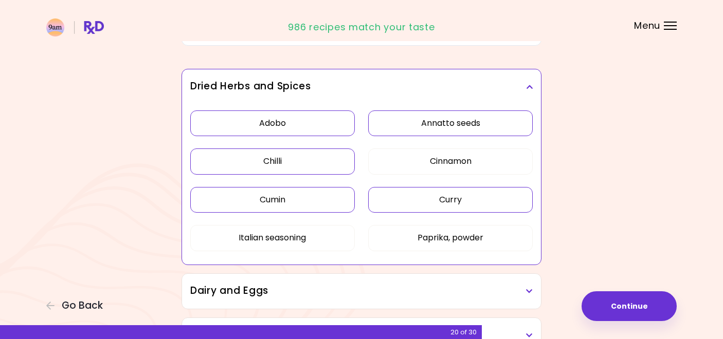
click at [408, 122] on button "Annatto seeds" at bounding box center [450, 124] width 164 height 26
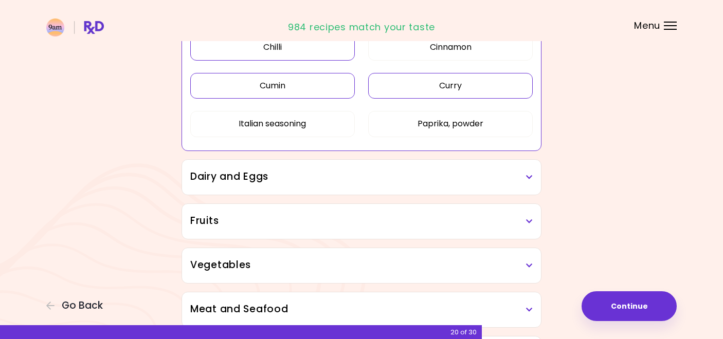
scroll to position [222, 0]
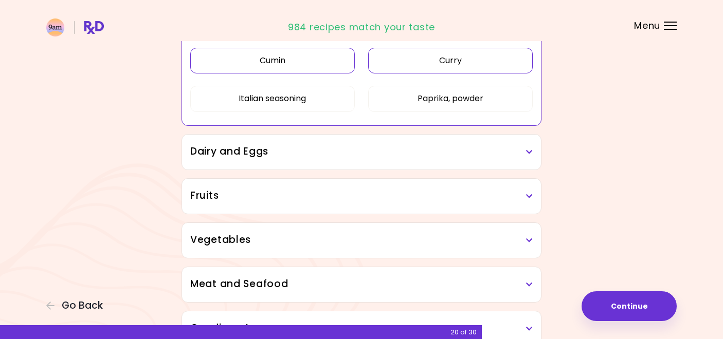
click at [381, 154] on h3 "Dairy and Eggs" at bounding box center [361, 151] width 342 height 15
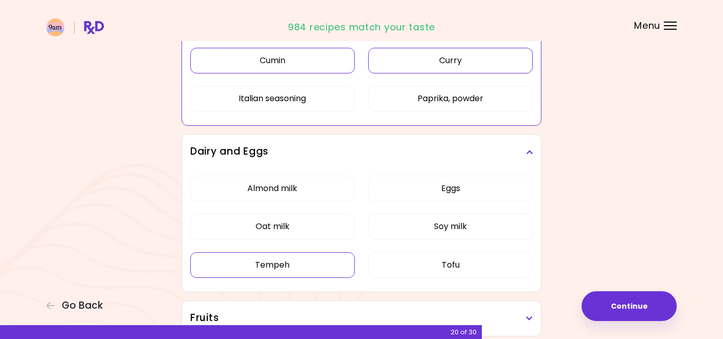
click at [330, 263] on button "Tempeh" at bounding box center [272, 265] width 164 height 26
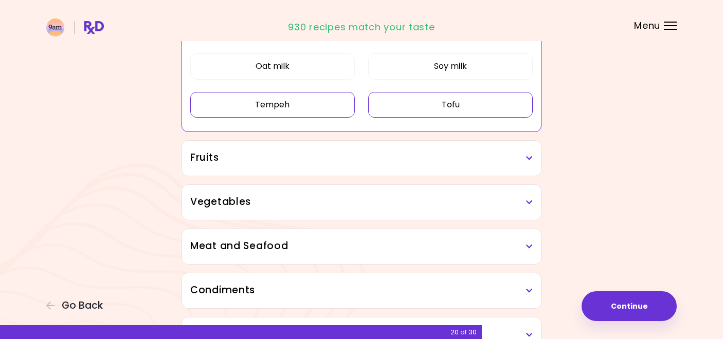
click at [458, 106] on button "Tofu" at bounding box center [450, 105] width 164 height 26
click at [410, 157] on h3 "Fruits" at bounding box center [361, 158] width 342 height 15
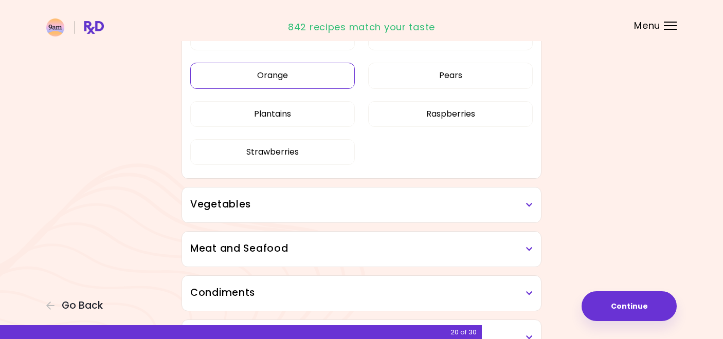
scroll to position [472, 0]
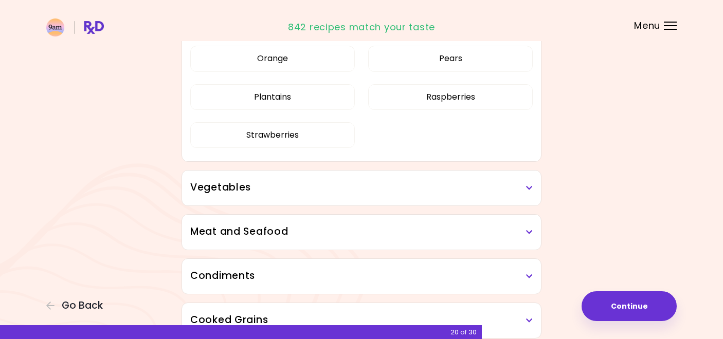
click at [342, 182] on h3 "Vegetables" at bounding box center [361, 187] width 342 height 15
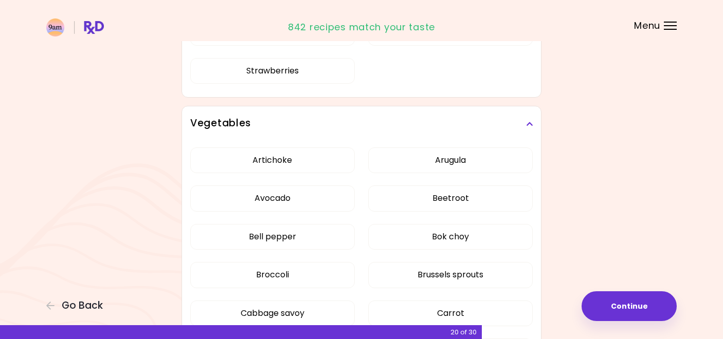
scroll to position [553, 0]
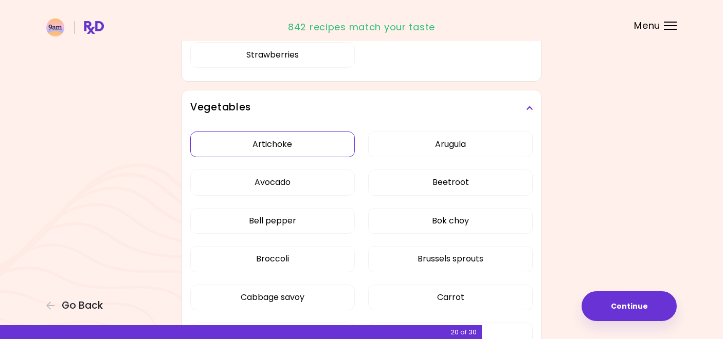
click at [316, 149] on button "Artichoke" at bounding box center [272, 145] width 164 height 26
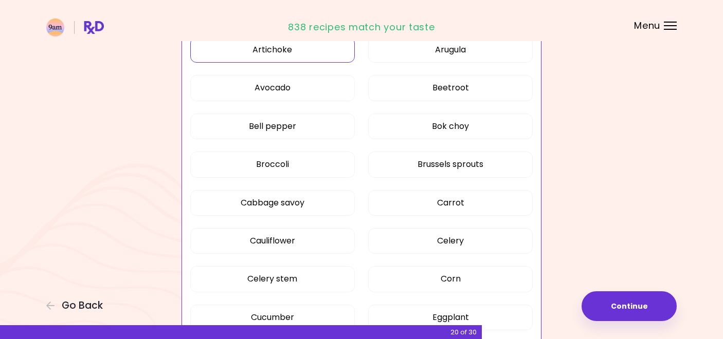
scroll to position [288, 0]
click at [422, 126] on button "Bok choy" at bounding box center [450, 127] width 164 height 26
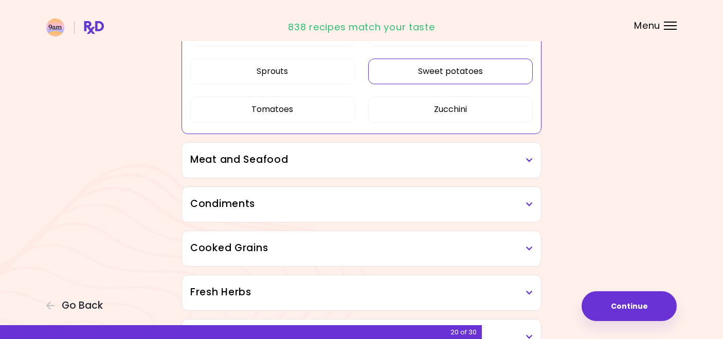
scroll to position [820, 0]
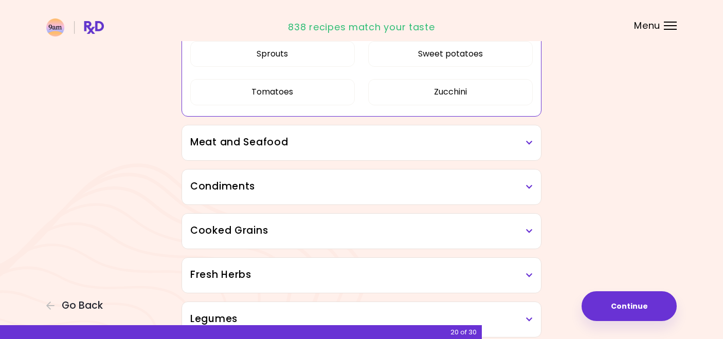
click at [391, 139] on h3 "Meat and Seafood" at bounding box center [361, 142] width 342 height 15
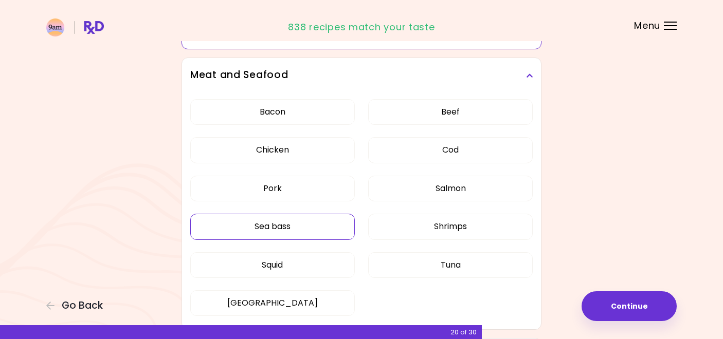
click at [327, 228] on button "Sea bass" at bounding box center [272, 227] width 164 height 26
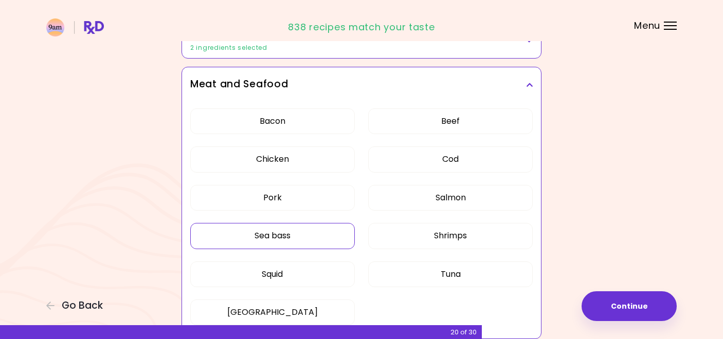
scroll to position [271, 0]
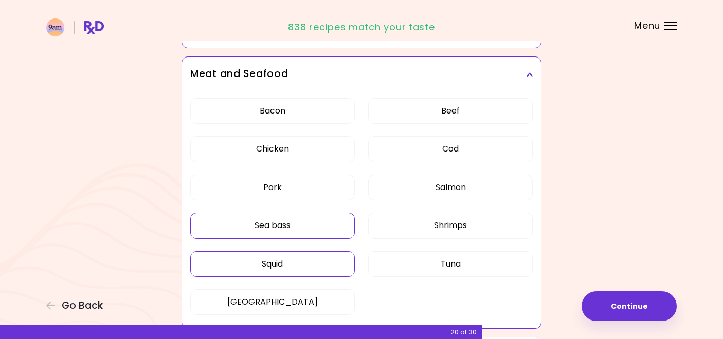
click at [297, 264] on button "Squid" at bounding box center [272, 264] width 164 height 26
click at [394, 266] on button "Tuna" at bounding box center [450, 264] width 164 height 26
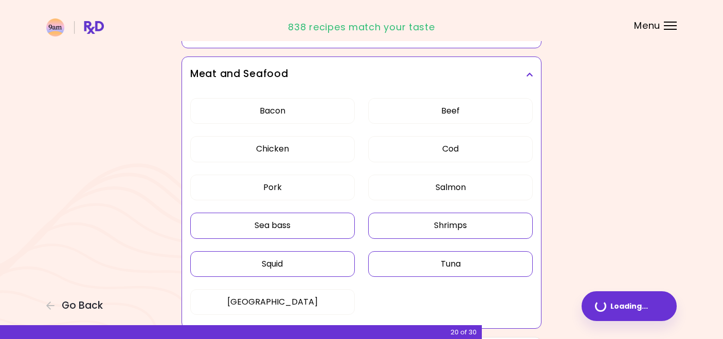
click at [417, 231] on button "Shrimps" at bounding box center [450, 226] width 164 height 26
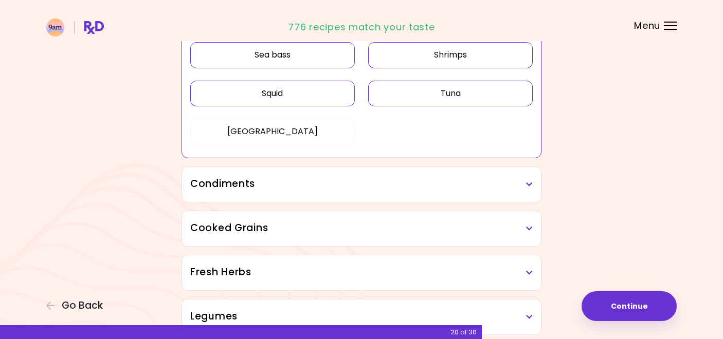
scroll to position [444, 0]
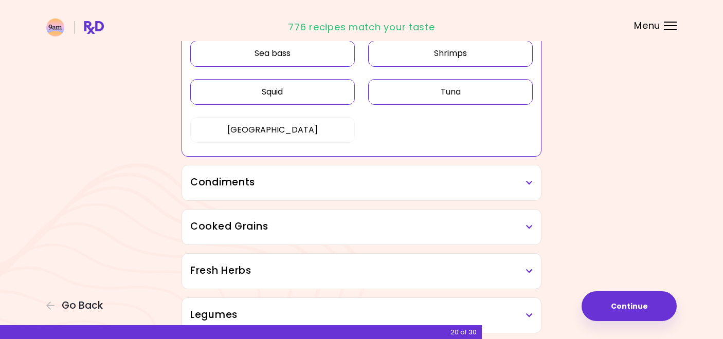
click at [388, 186] on h3 "Condiments" at bounding box center [361, 182] width 342 height 15
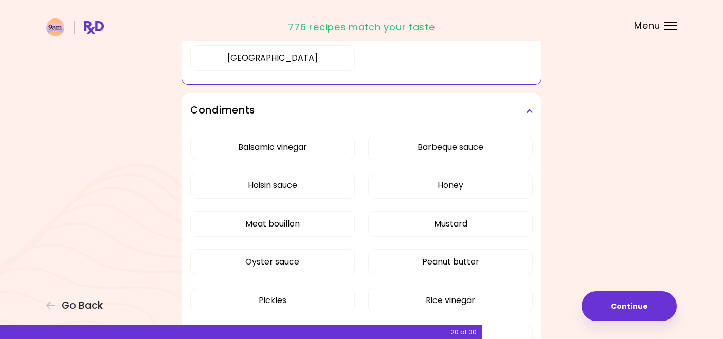
scroll to position [520, 0]
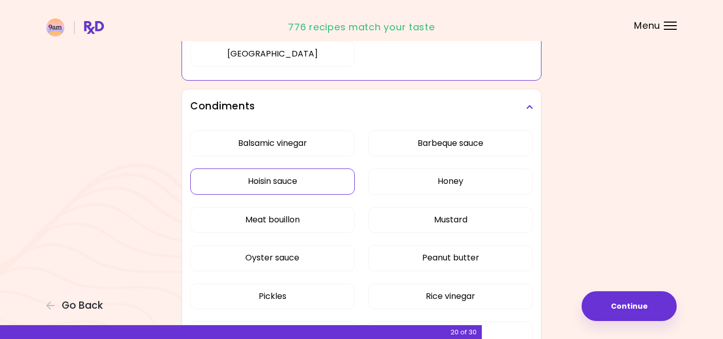
click at [321, 184] on button "Hoisin sauce" at bounding box center [272, 182] width 164 height 26
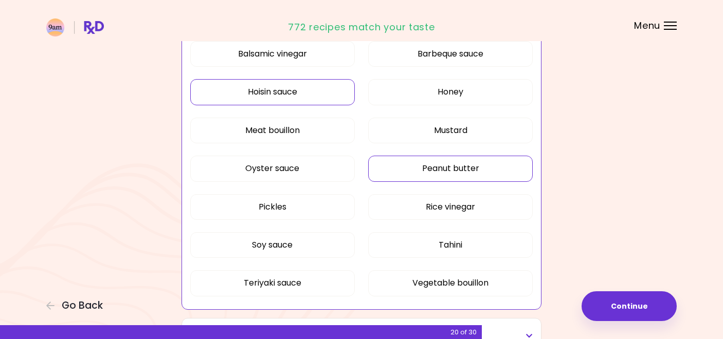
scroll to position [372, 0]
click at [417, 247] on button "Tahini" at bounding box center [450, 246] width 164 height 26
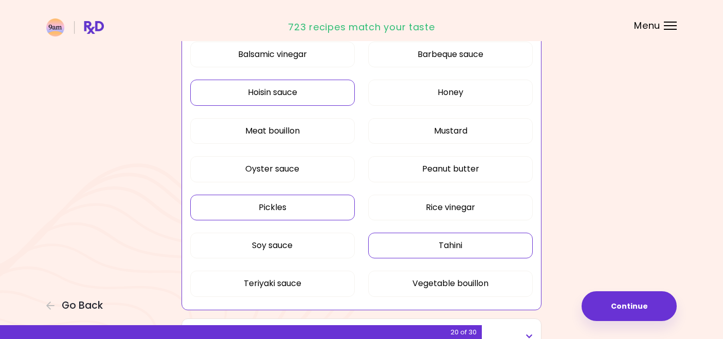
click at [320, 211] on button "Pickles" at bounding box center [272, 208] width 164 height 26
click at [314, 169] on button "Oyster sauce" at bounding box center [272, 169] width 164 height 26
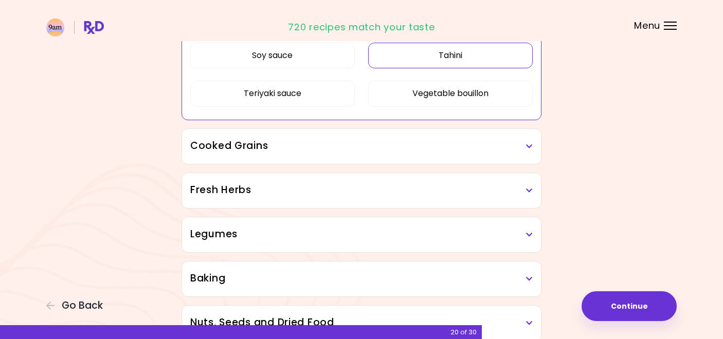
scroll to position [565, 0]
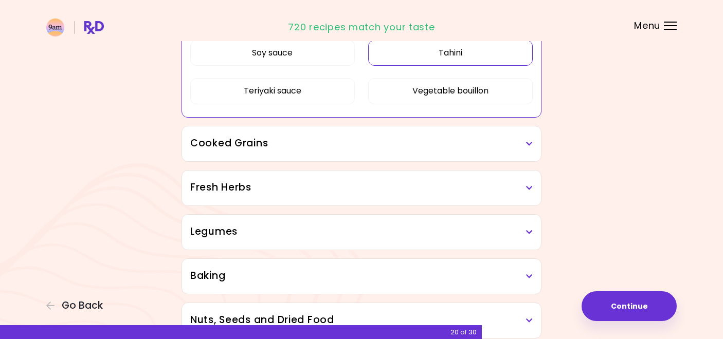
click at [327, 140] on h3 "Cooked Grains" at bounding box center [361, 143] width 342 height 15
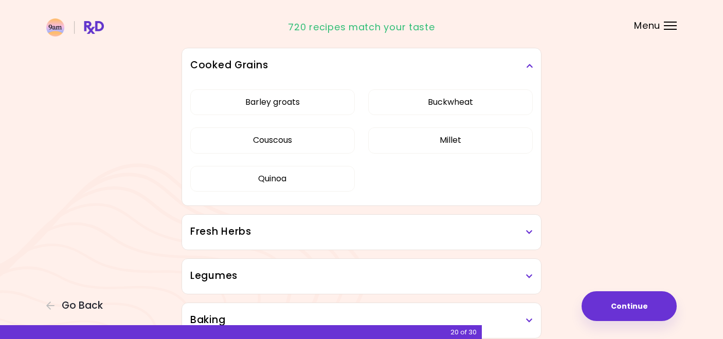
scroll to position [649, 0]
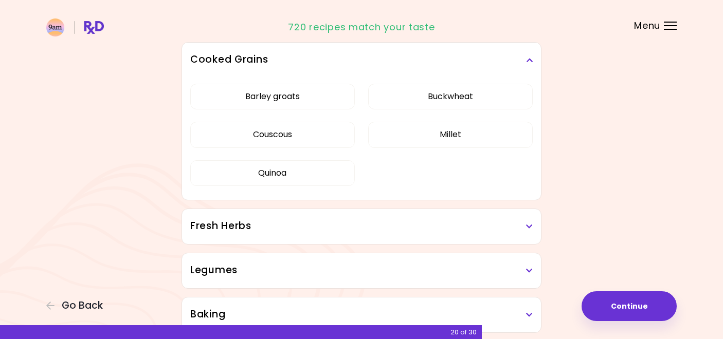
click at [376, 234] on div "Fresh Herbs" at bounding box center [361, 226] width 359 height 35
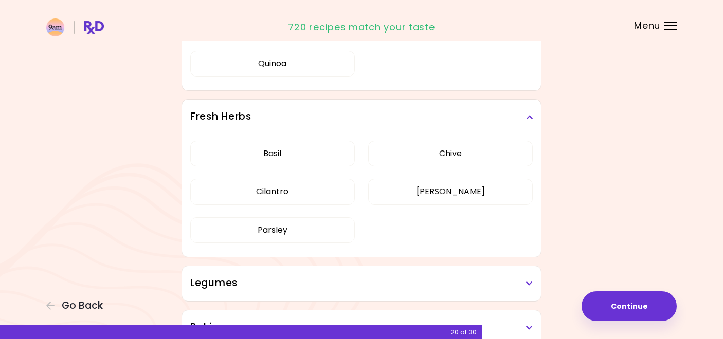
scroll to position [769, 0]
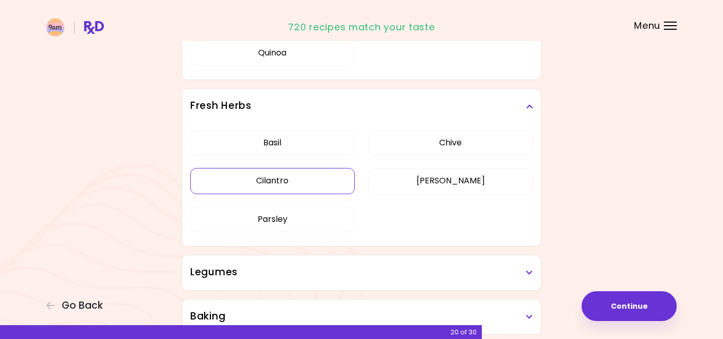
click at [321, 187] on button "Cilantro" at bounding box center [272, 181] width 164 height 26
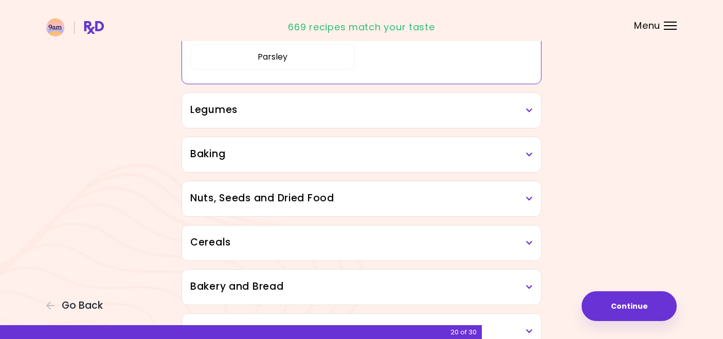
scroll to position [505, 0]
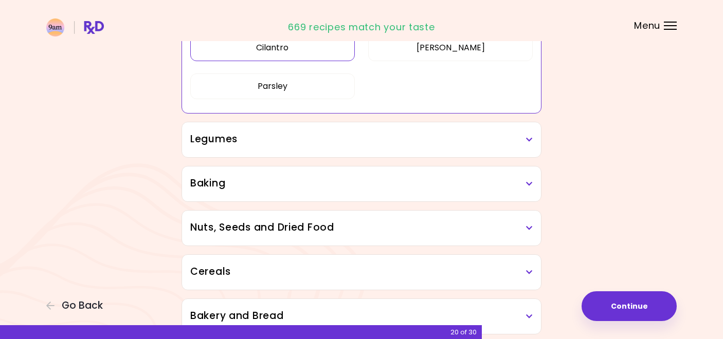
click at [320, 143] on h3 "Legumes" at bounding box center [361, 139] width 342 height 15
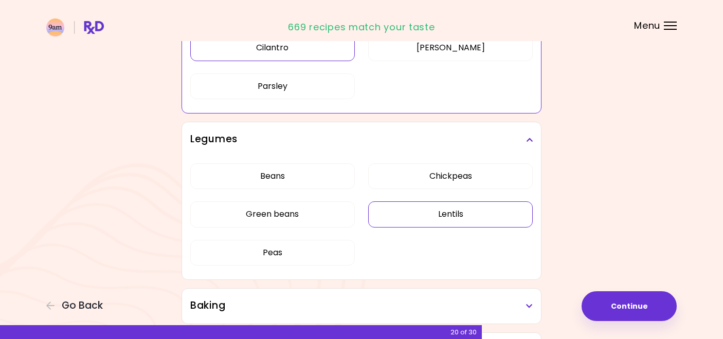
click at [421, 215] on button "Lentils" at bounding box center [450, 215] width 164 height 26
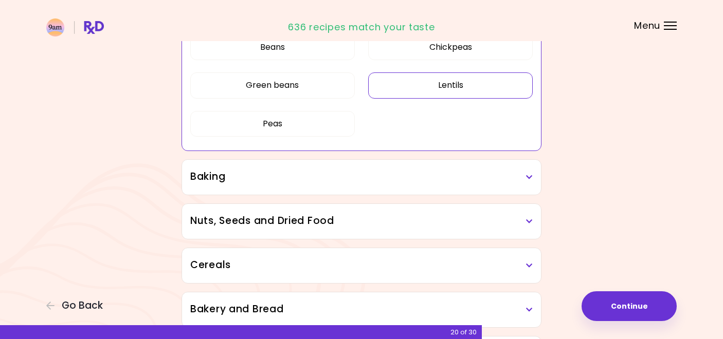
scroll to position [513, 0]
click at [326, 177] on h3 "Baking" at bounding box center [361, 176] width 342 height 15
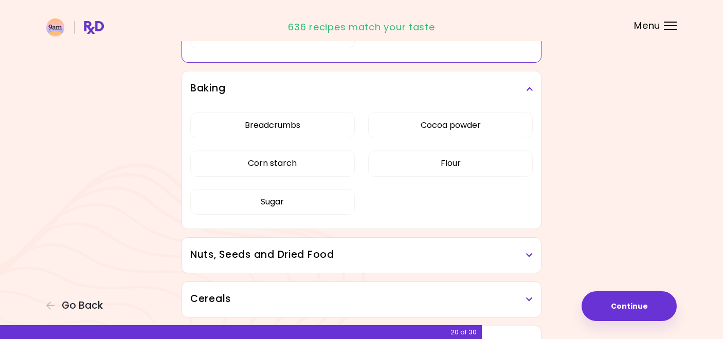
scroll to position [605, 0]
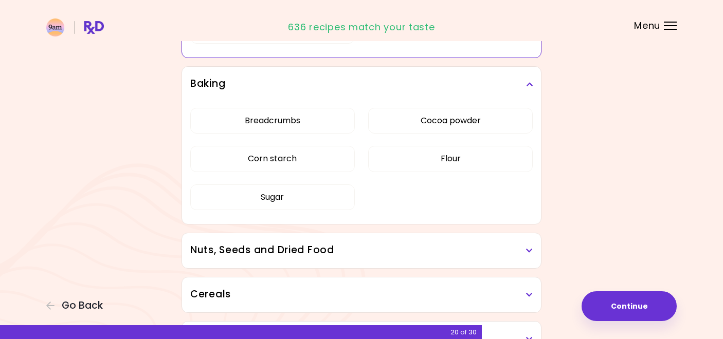
click at [348, 255] on h3 "Nuts, Seeds and Dried Food" at bounding box center [361, 250] width 342 height 15
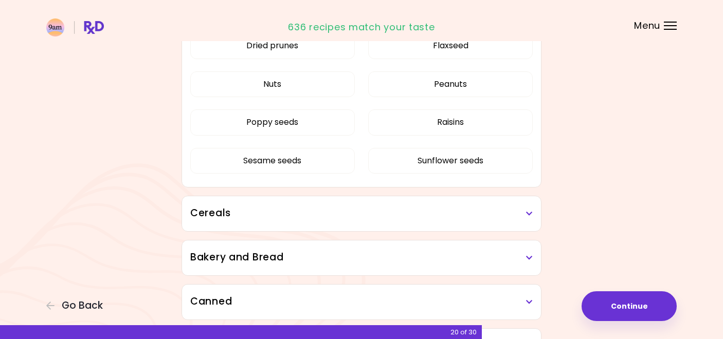
scroll to position [900, 0]
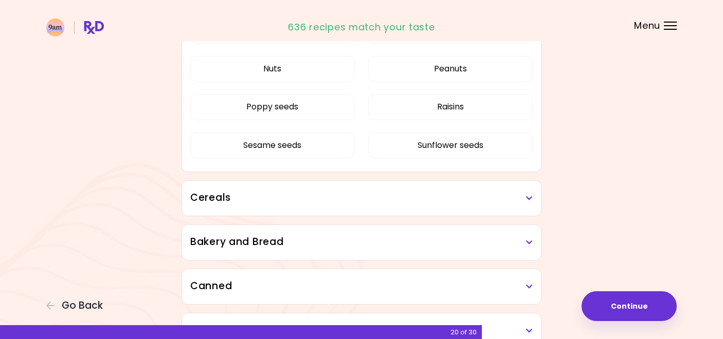
click at [327, 203] on h3 "Cereals" at bounding box center [361, 198] width 342 height 15
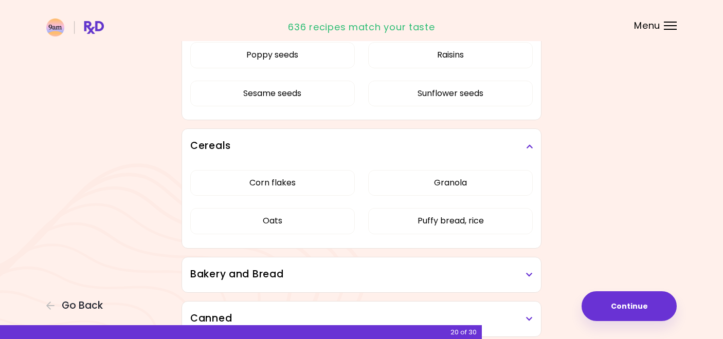
scroll to position [956, 0]
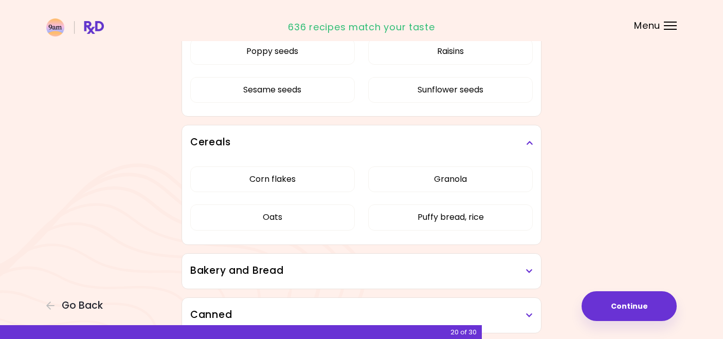
click at [330, 270] on h3 "Bakery and Bread" at bounding box center [361, 271] width 342 height 15
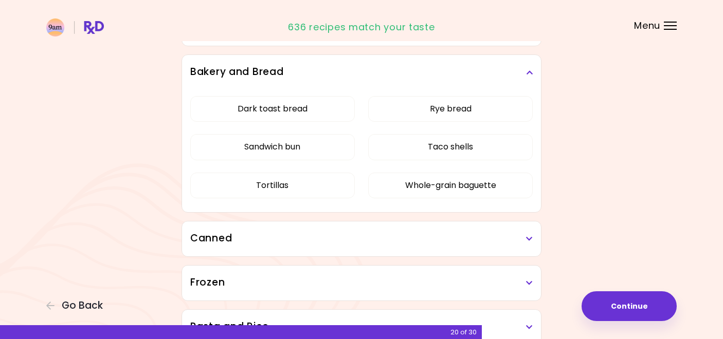
scroll to position [1155, 0]
click at [418, 105] on button "Rye bread" at bounding box center [450, 109] width 164 height 26
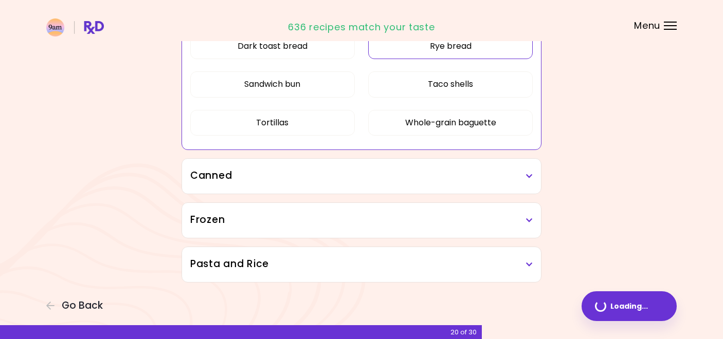
scroll to position [690, 0]
click at [340, 178] on h3 "Canned" at bounding box center [361, 176] width 342 height 15
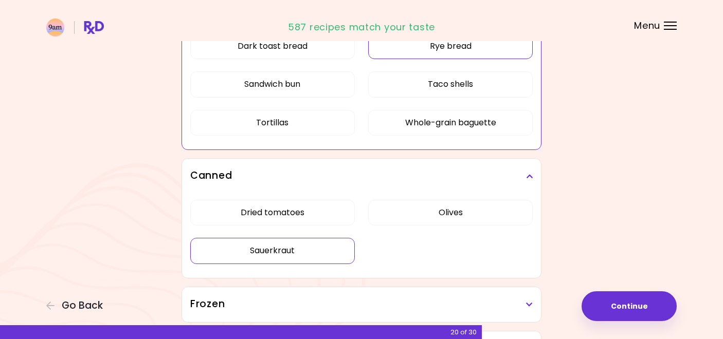
click at [328, 247] on button "Sauerkraut" at bounding box center [272, 251] width 164 height 26
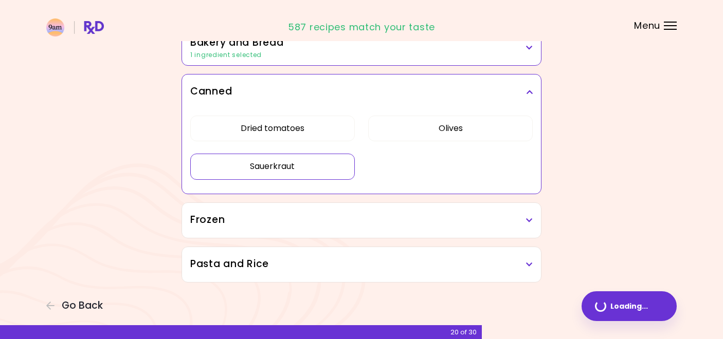
scroll to position [652, 0]
click at [337, 217] on h3 "Frozen" at bounding box center [361, 220] width 342 height 15
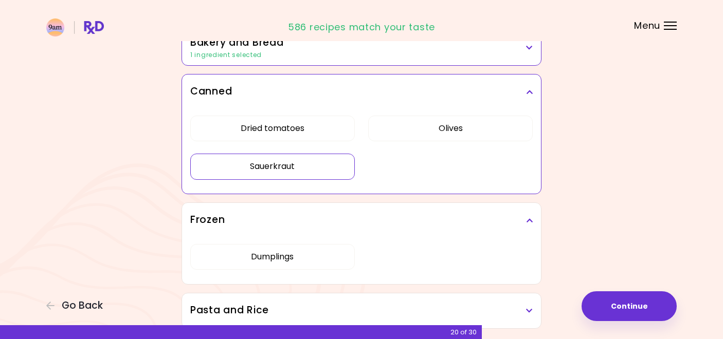
click at [327, 304] on h3 "Pasta and Rice" at bounding box center [361, 310] width 342 height 15
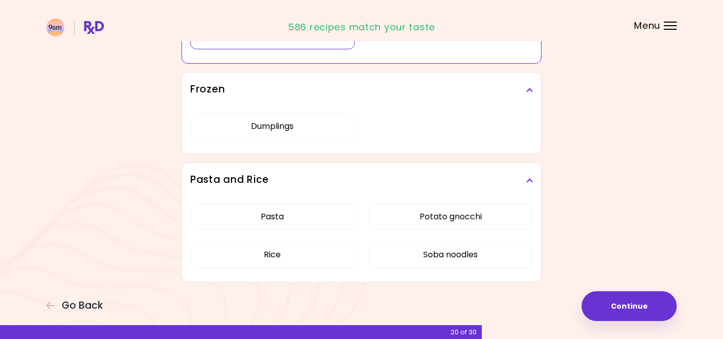
scroll to position [782, 0]
click at [638, 300] on button "Continue" at bounding box center [628, 306] width 95 height 30
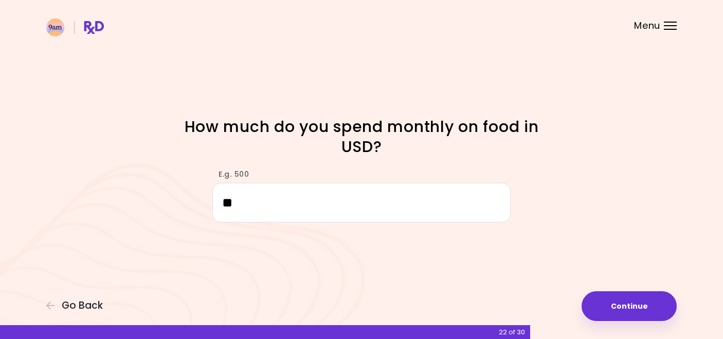
type input "***"
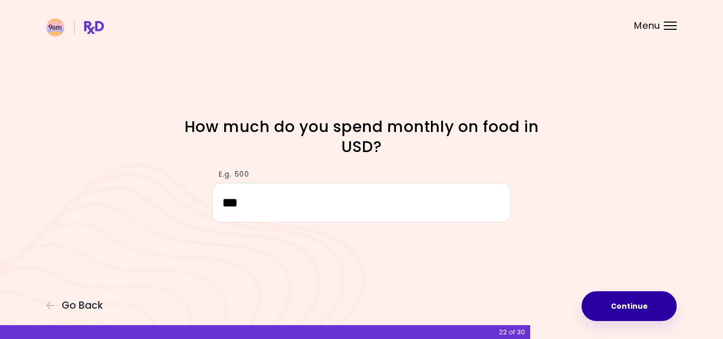
click at [628, 303] on button "Continue" at bounding box center [628, 306] width 95 height 30
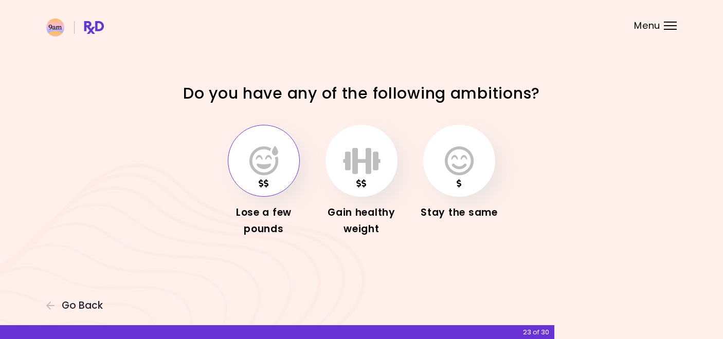
click at [265, 178] on button "button" at bounding box center [264, 161] width 72 height 72
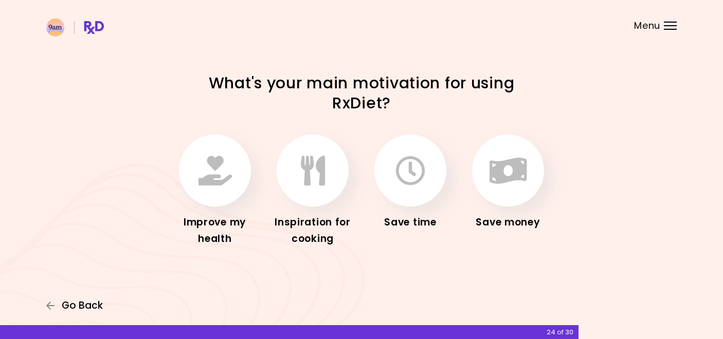
click at [71, 309] on span "Go Back" at bounding box center [82, 305] width 41 height 11
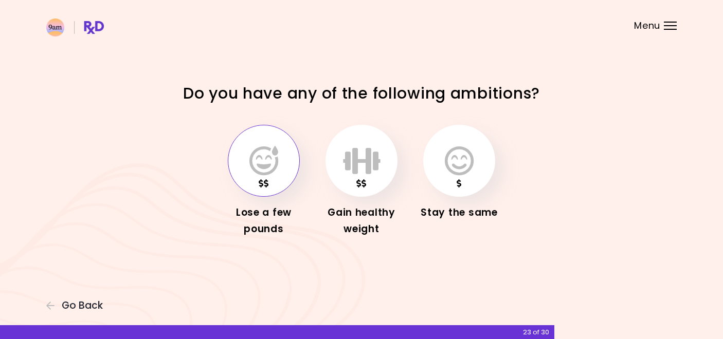
click at [263, 167] on icon "button" at bounding box center [263, 161] width 29 height 30
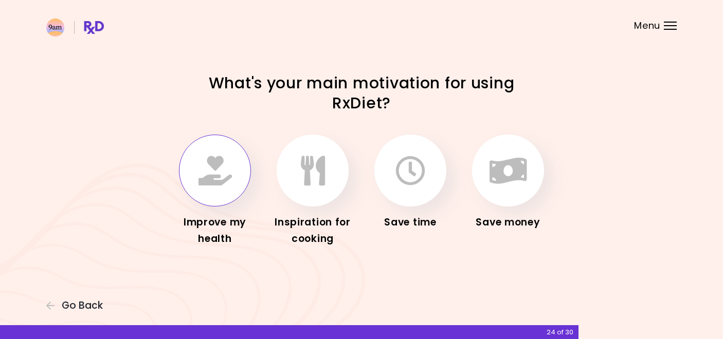
click at [233, 178] on button "button" at bounding box center [215, 171] width 72 height 72
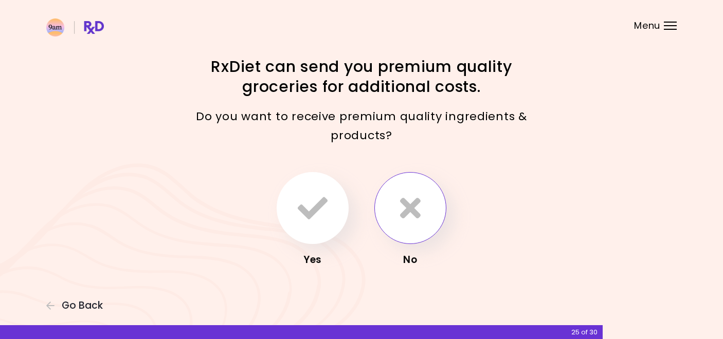
click at [397, 199] on button "button" at bounding box center [410, 208] width 72 height 72
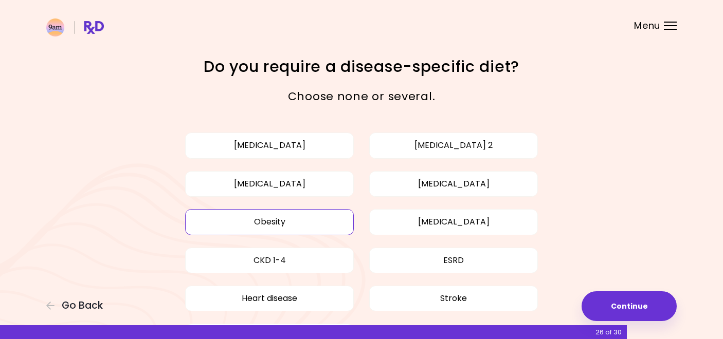
click at [304, 221] on button "Obesity" at bounding box center [269, 222] width 169 height 26
click at [634, 305] on button "Continue" at bounding box center [628, 306] width 95 height 30
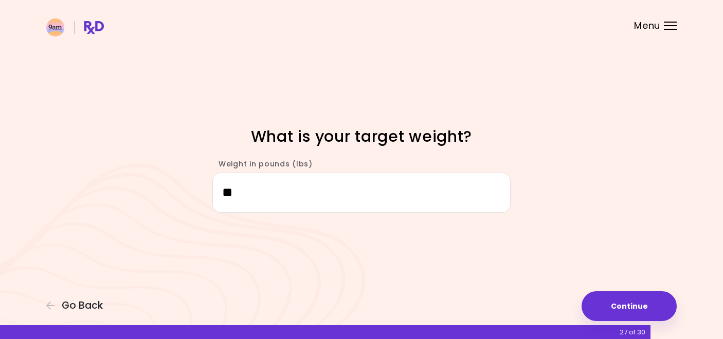
type input "***"
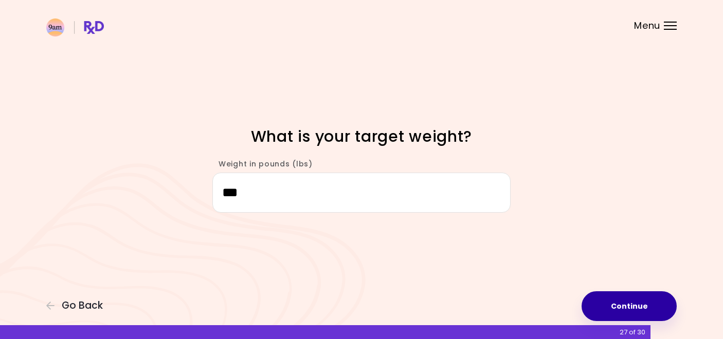
click at [633, 305] on button "Continue" at bounding box center [628, 306] width 95 height 30
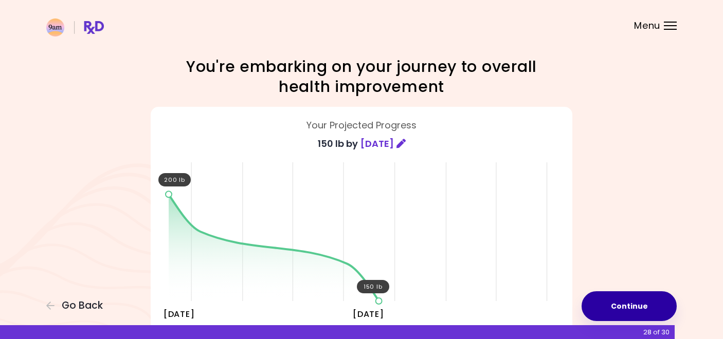
click at [623, 303] on button "Continue" at bounding box center [628, 306] width 95 height 30
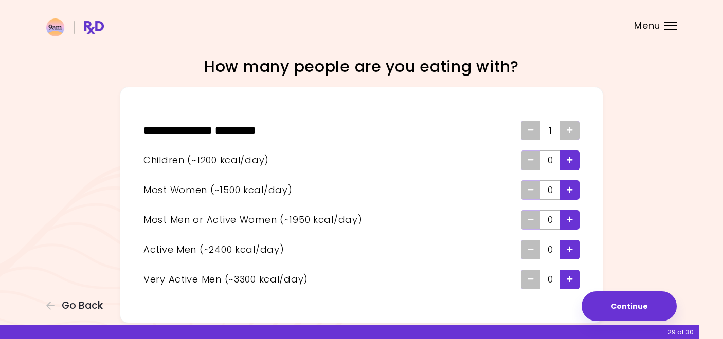
click at [573, 159] on icon "Add - Child" at bounding box center [569, 160] width 6 height 7
click at [568, 251] on icon "Add - Active Man" at bounding box center [569, 249] width 6 height 7
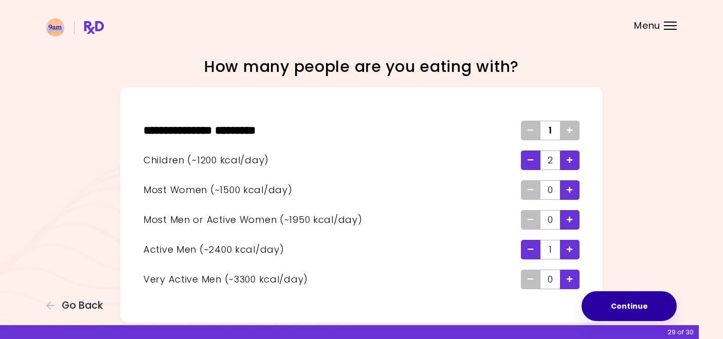
click at [623, 308] on button "Continue" at bounding box center [628, 306] width 95 height 30
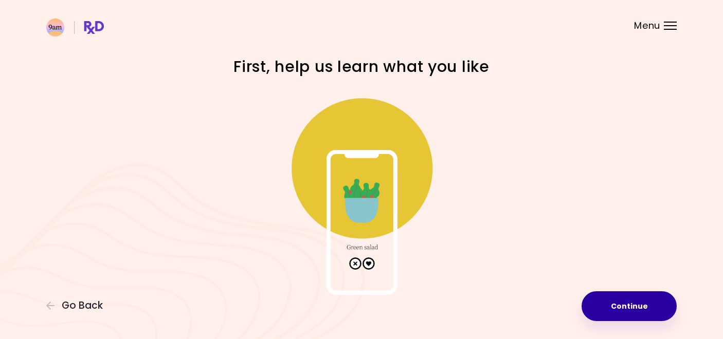
click at [617, 306] on button "Continue" at bounding box center [628, 306] width 95 height 30
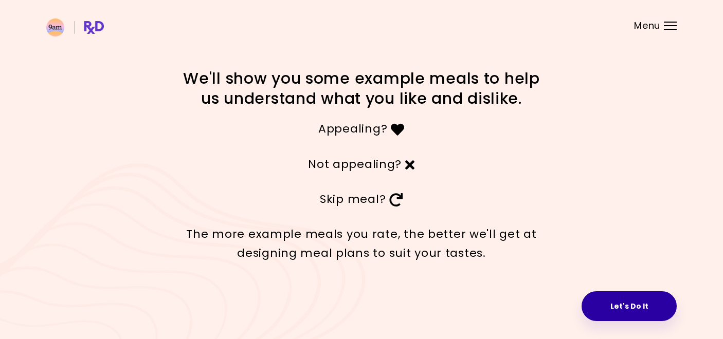
click at [615, 302] on button "Let's Do It" at bounding box center [628, 306] width 95 height 30
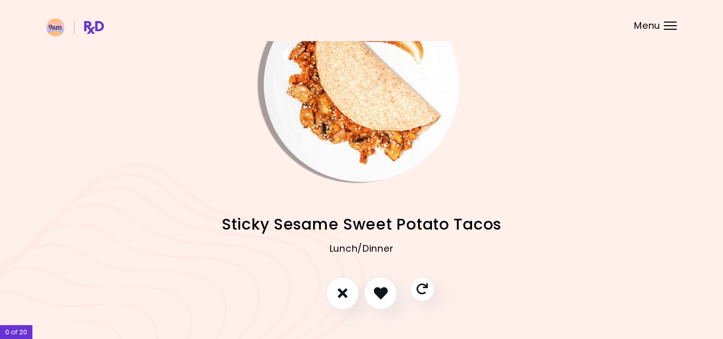
scroll to position [70, 0]
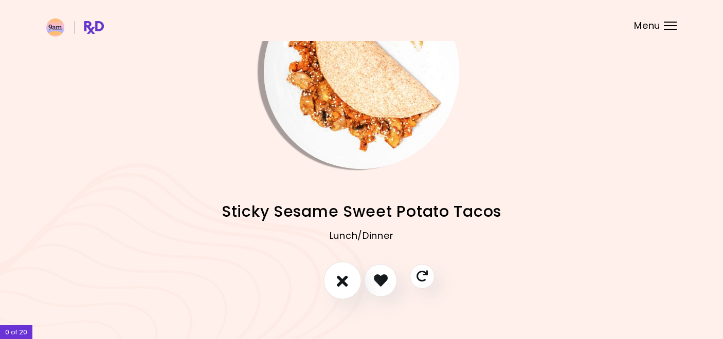
click at [341, 281] on icon "I don't like this recipe" at bounding box center [342, 280] width 11 height 16
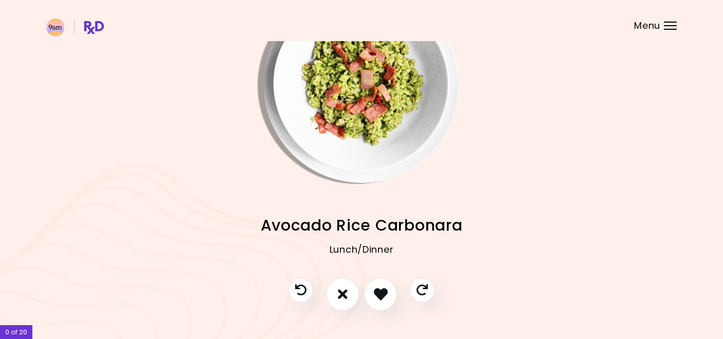
scroll to position [58, 0]
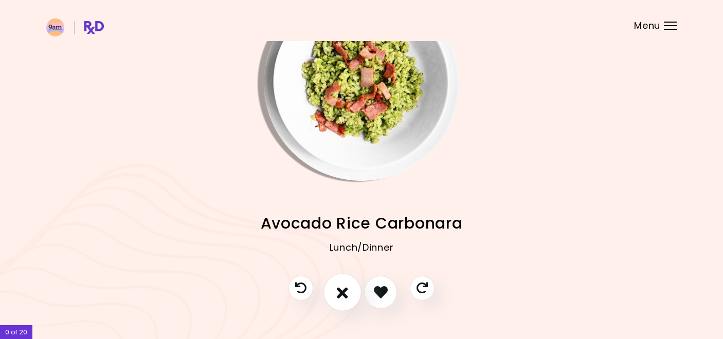
click at [343, 290] on icon "I don't like this recipe" at bounding box center [342, 292] width 11 height 16
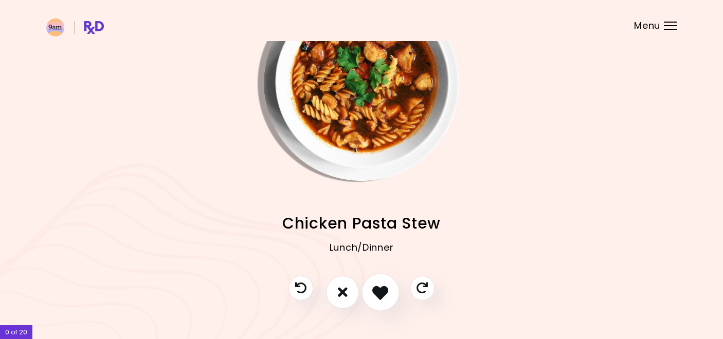
click at [377, 290] on icon "I like this recipe" at bounding box center [380, 292] width 16 height 16
